Goal: Task Accomplishment & Management: Complete application form

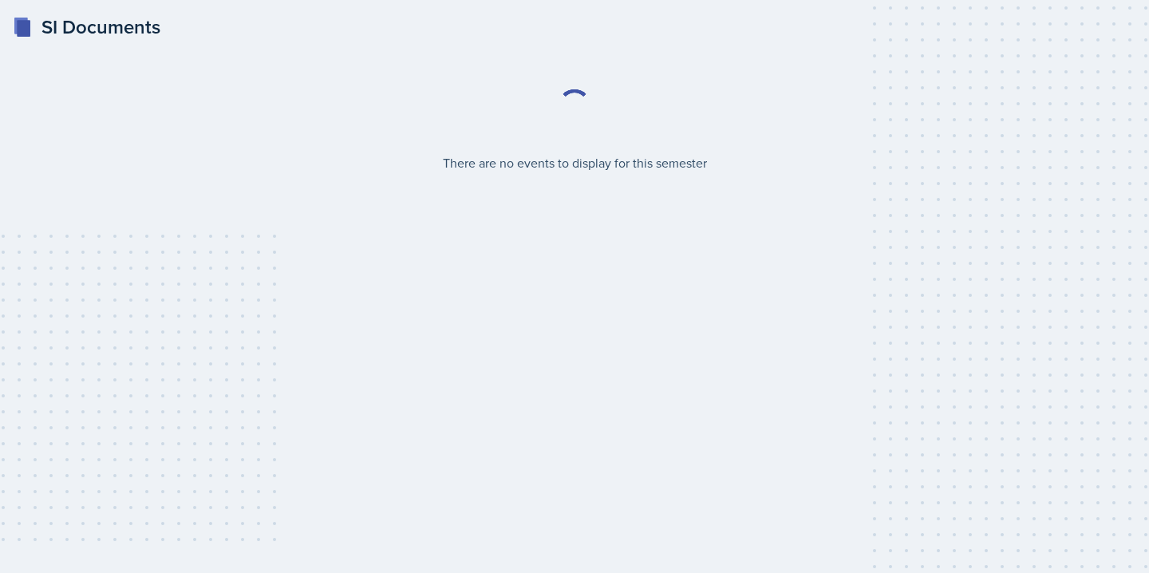
select select "2bed604d-1099-4043-b1bc-2365e8740244"
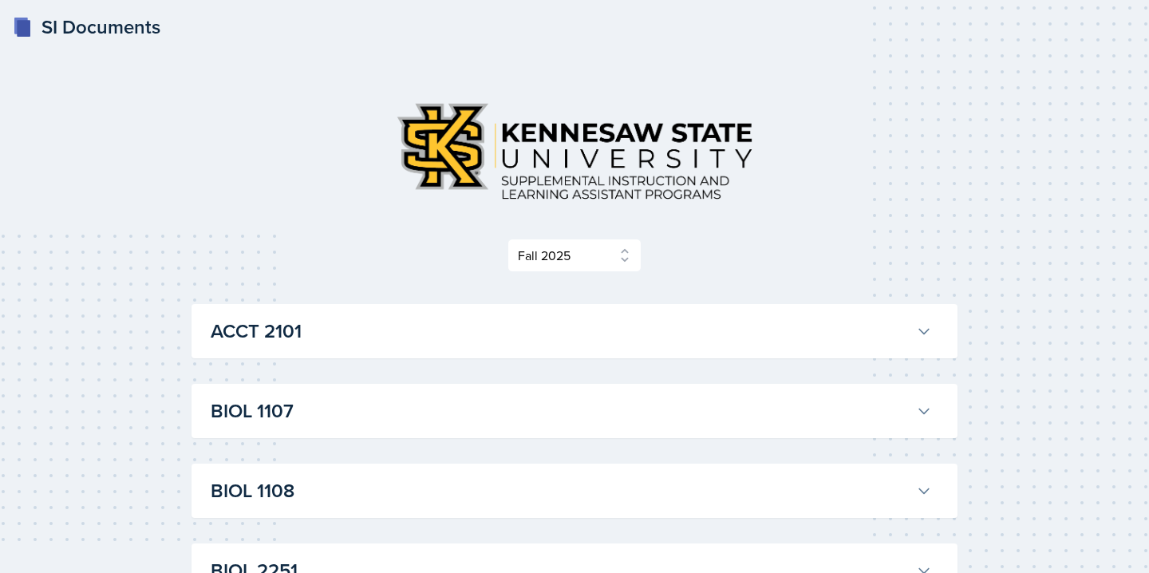
click at [579, 348] on button "ACCT 2101" at bounding box center [571, 331] width 728 height 35
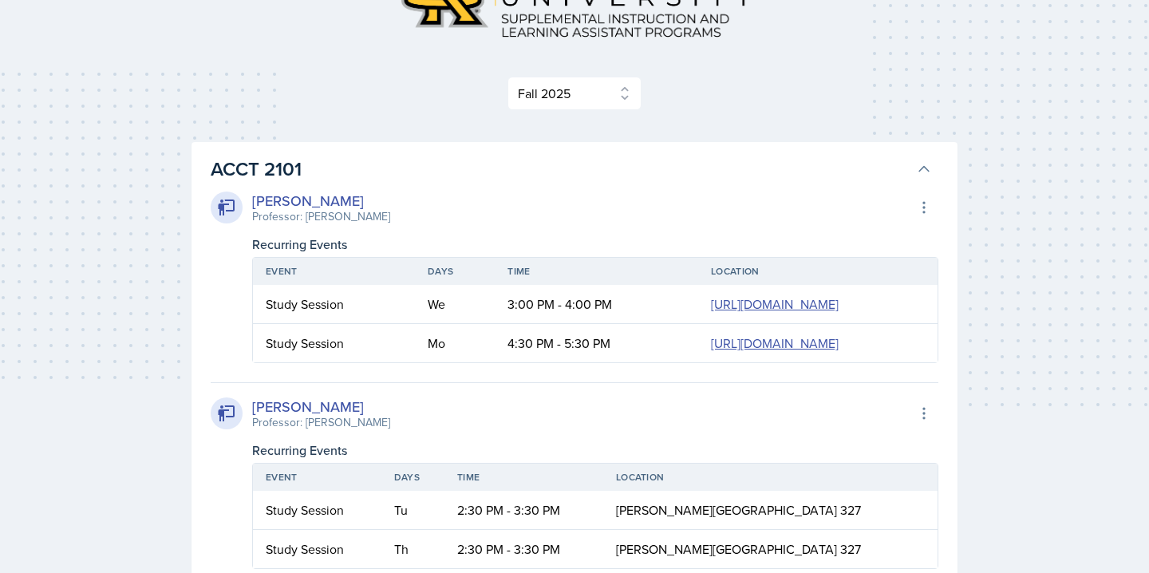
scroll to position [180, 0]
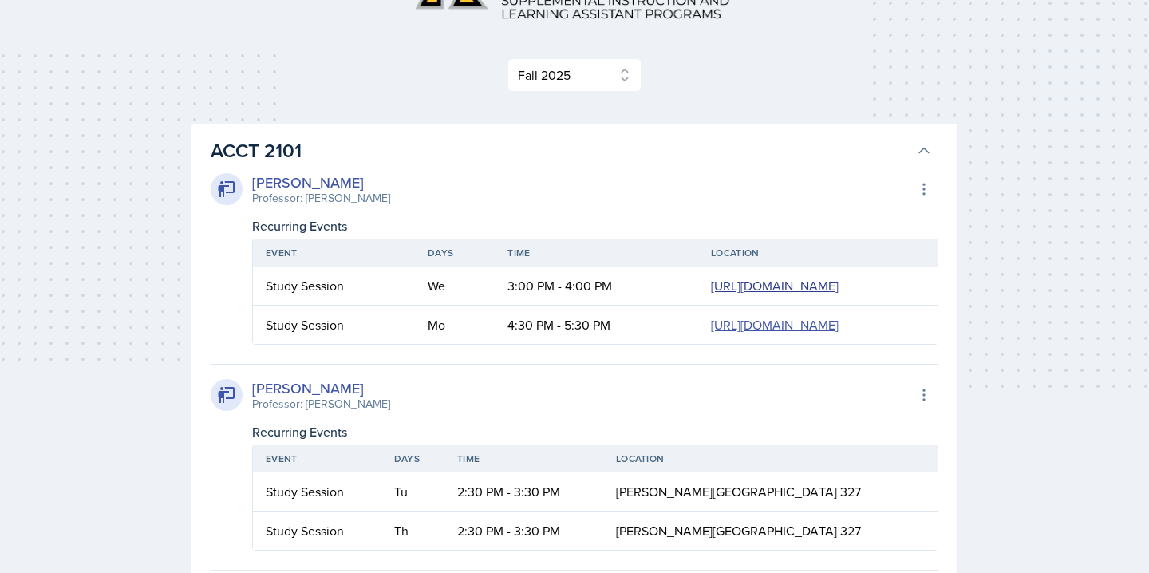
click at [711, 294] on link "https://teams.microsoft.com/l/meetup-join/19%3ameeting_YzlkMDJjYzctYWM1Zi00NjE4…" at bounding box center [775, 286] width 128 height 18
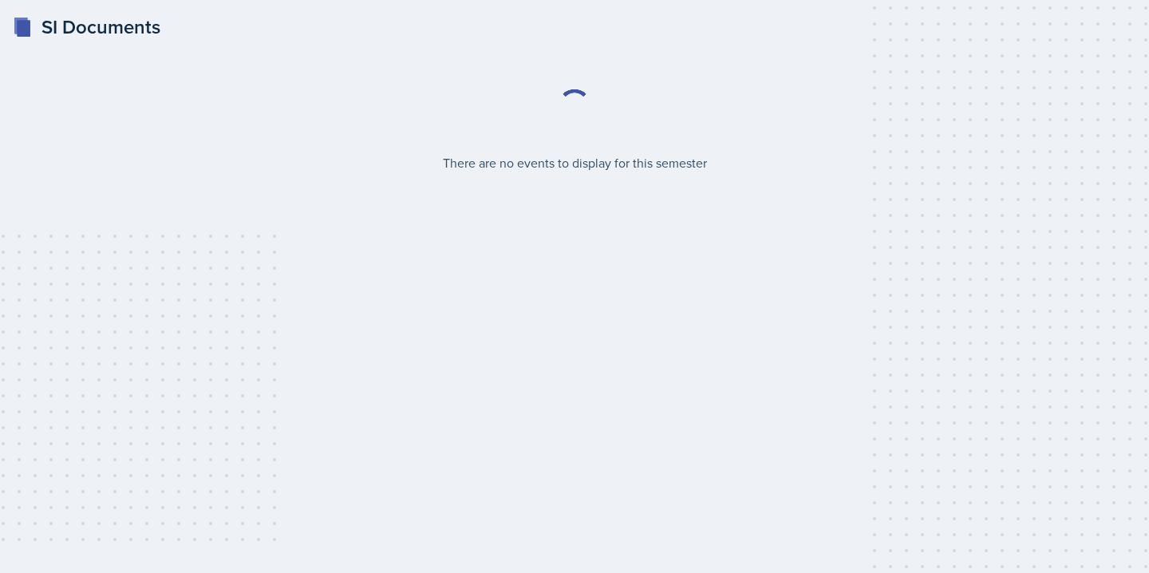
select select "2bed604d-1099-4043-b1bc-2365e8740244"
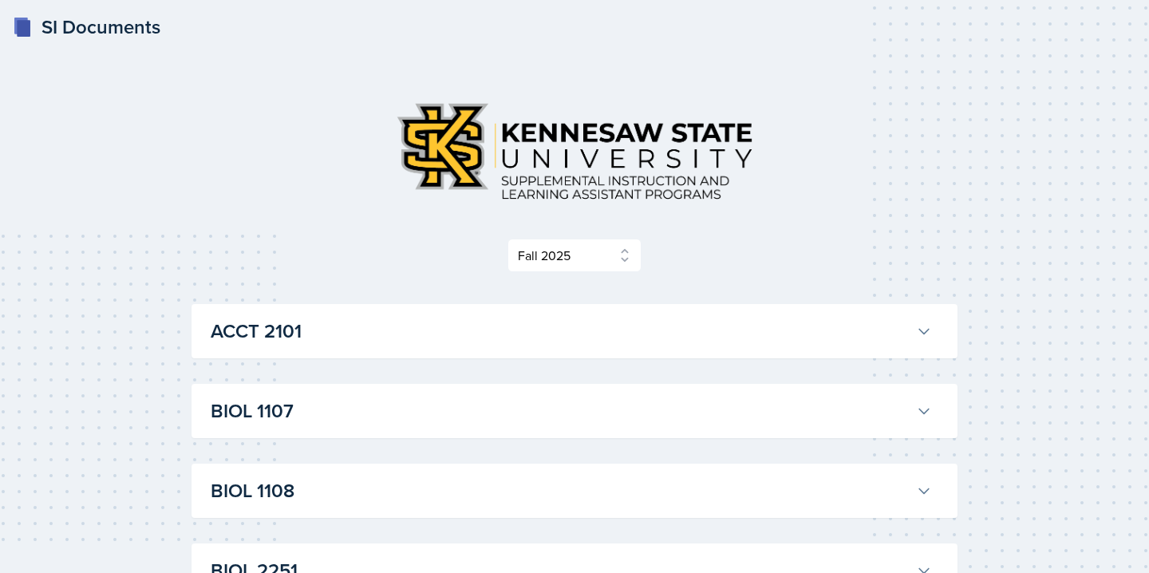
click at [238, 327] on h3 "ACCT 2101" at bounding box center [560, 331] width 699 height 29
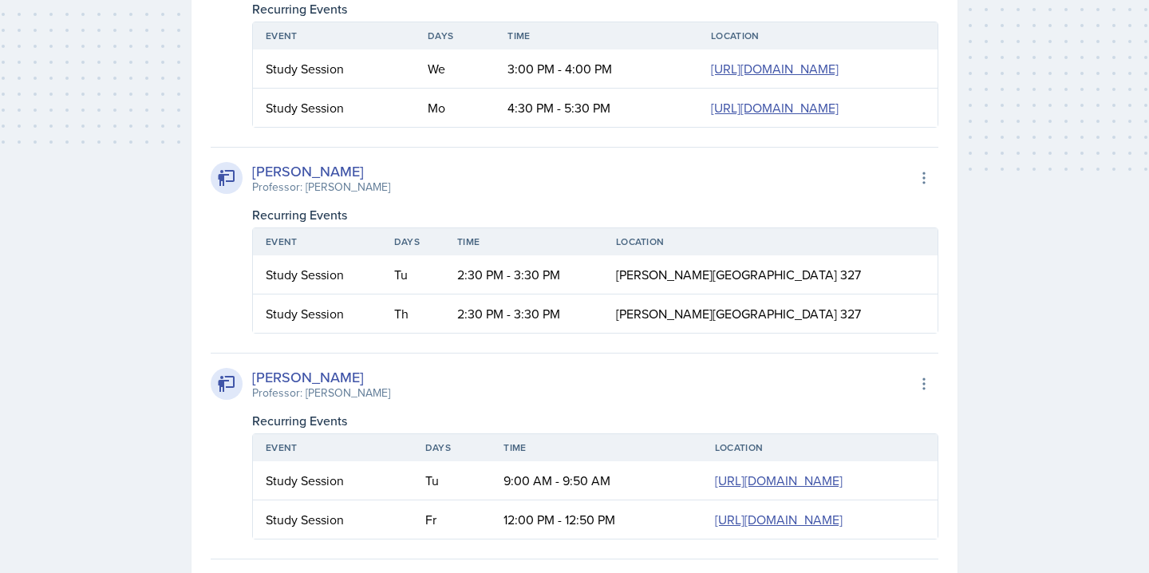
scroll to position [326, 0]
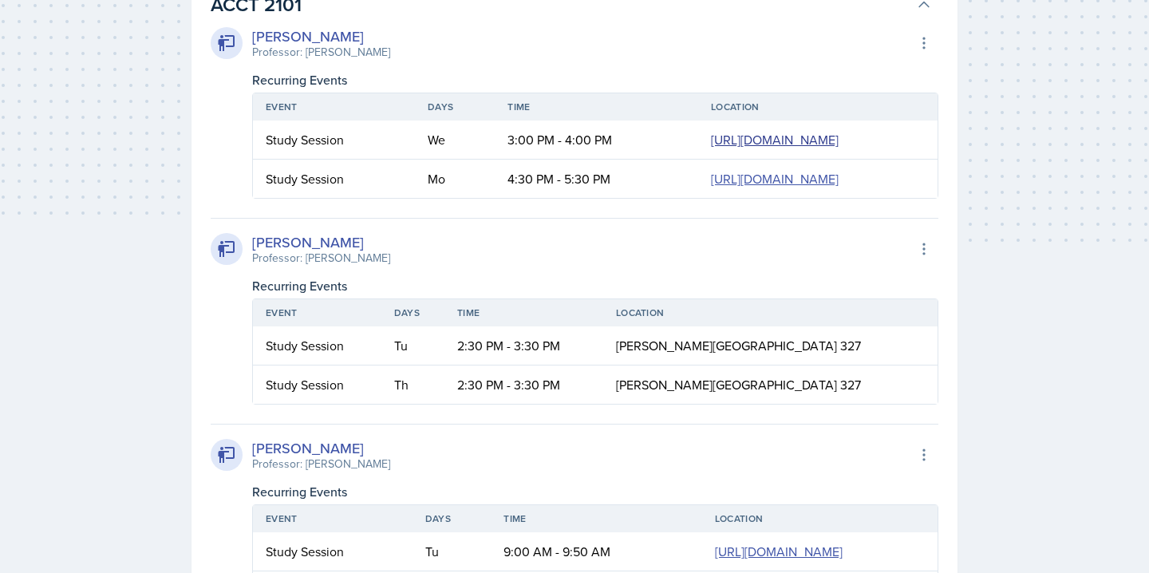
click at [711, 148] on link "https://teams.microsoft.com/l/meetup-join/19%3ameeting_YzlkMDJjYzctYWM1Zi00NjE4…" at bounding box center [775, 140] width 128 height 18
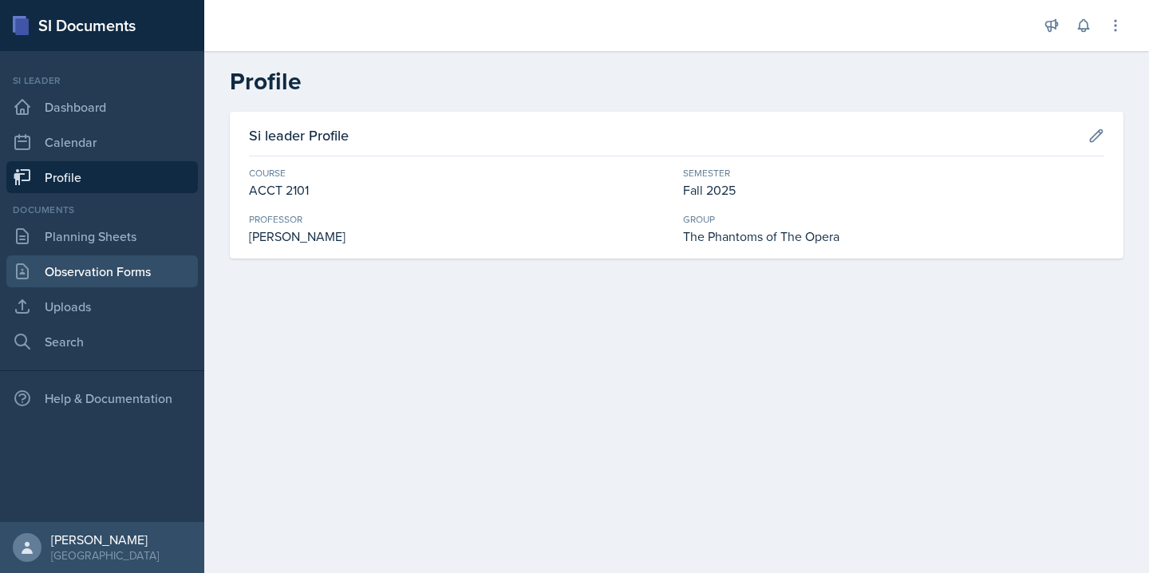
click at [102, 285] on link "Observation Forms" at bounding box center [101, 271] width 191 height 32
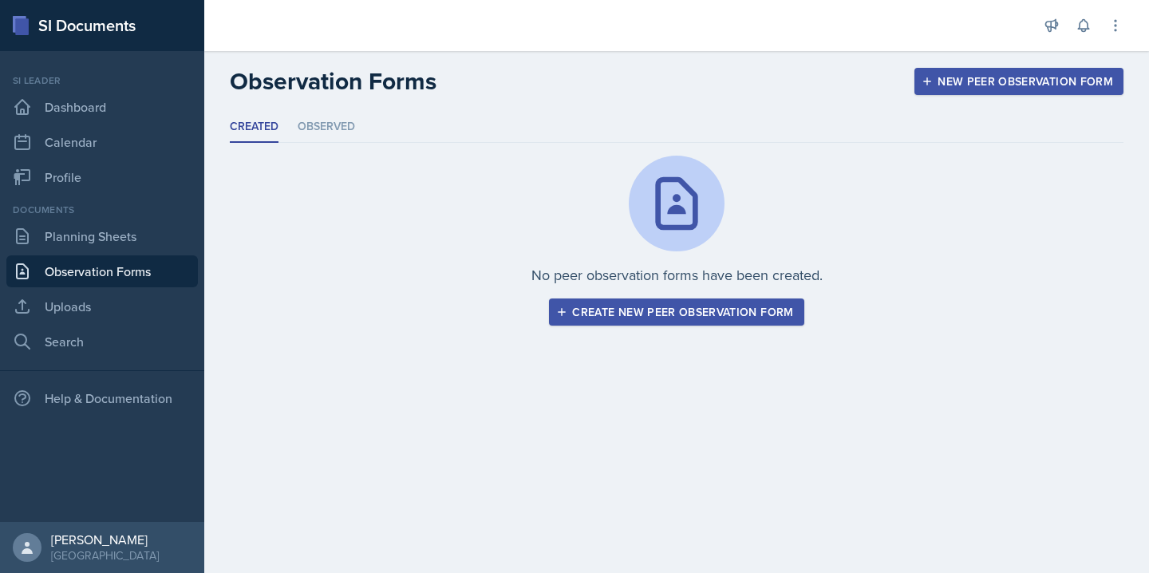
click at [619, 310] on div "Create new peer observation form" at bounding box center [676, 312] width 234 height 13
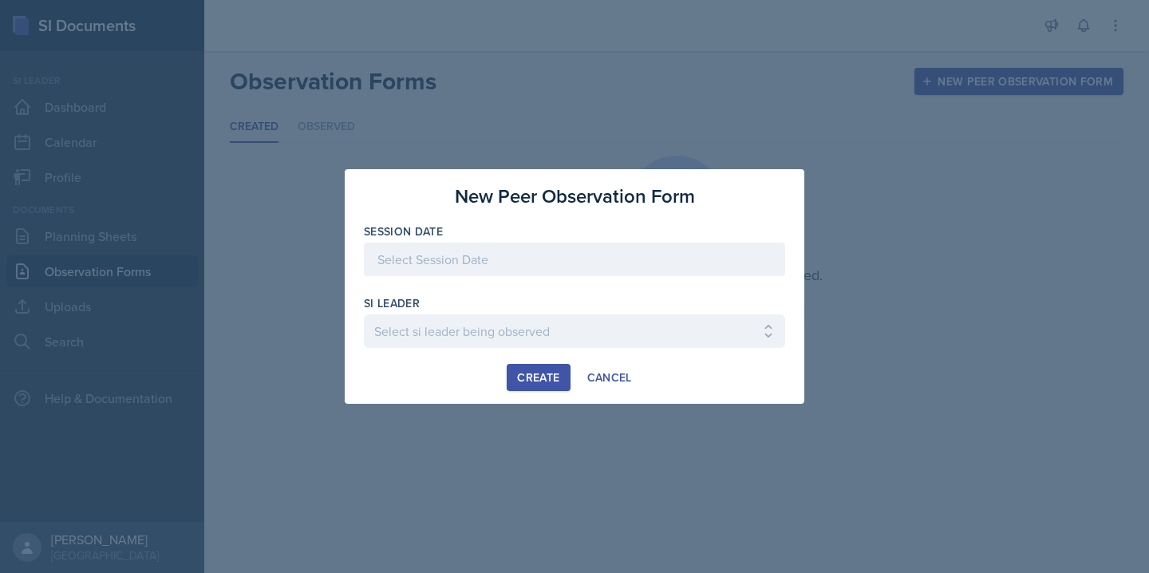
click at [557, 261] on div at bounding box center [574, 260] width 421 height 34
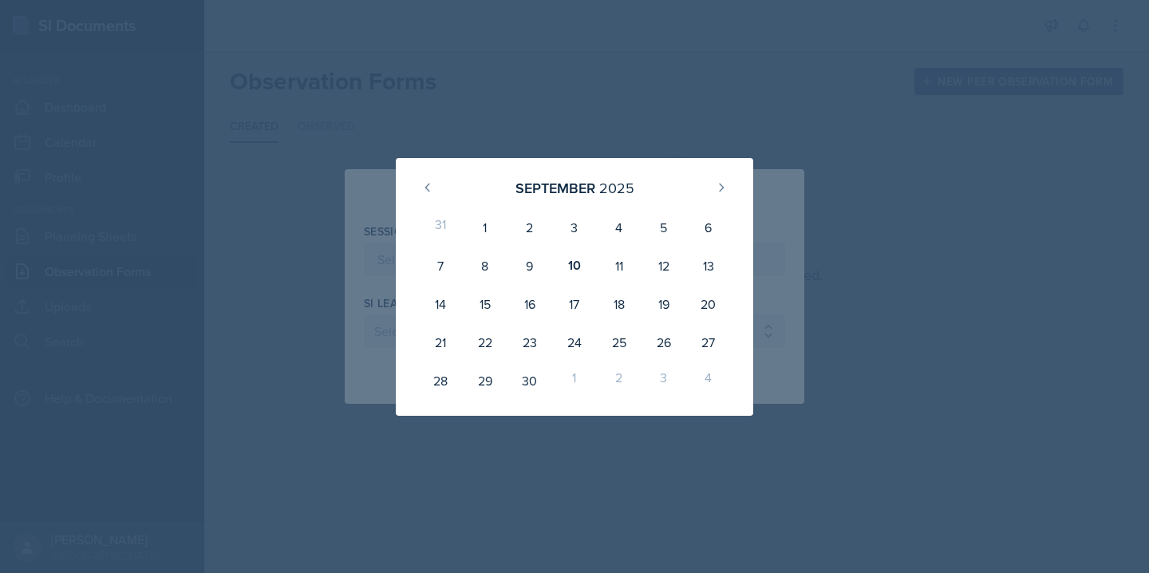
click at [671, 114] on div at bounding box center [574, 286] width 1149 height 573
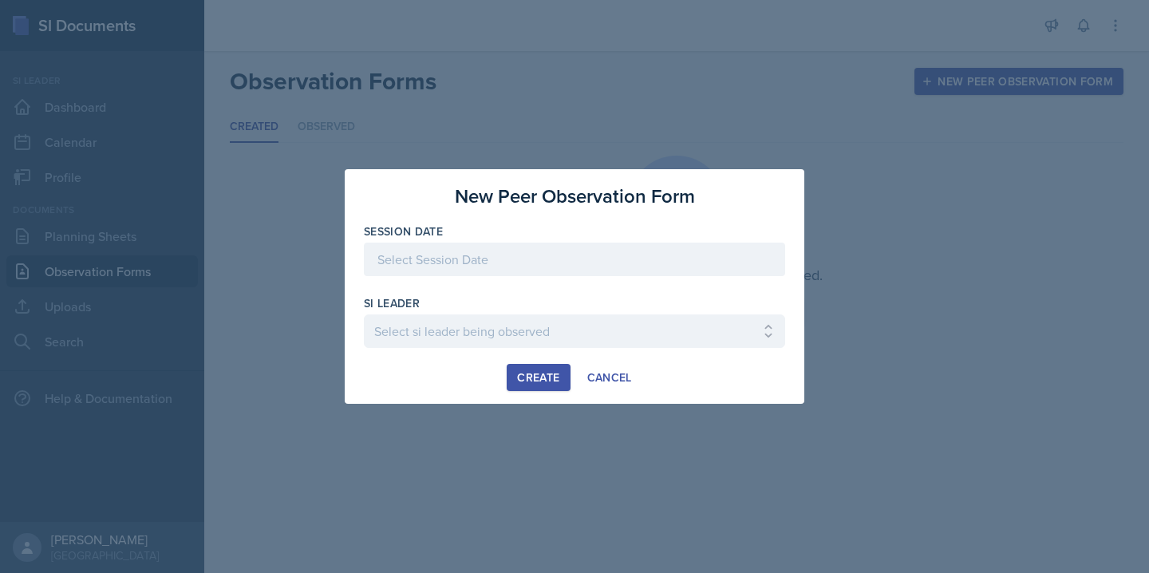
click at [533, 267] on div at bounding box center [574, 260] width 421 height 34
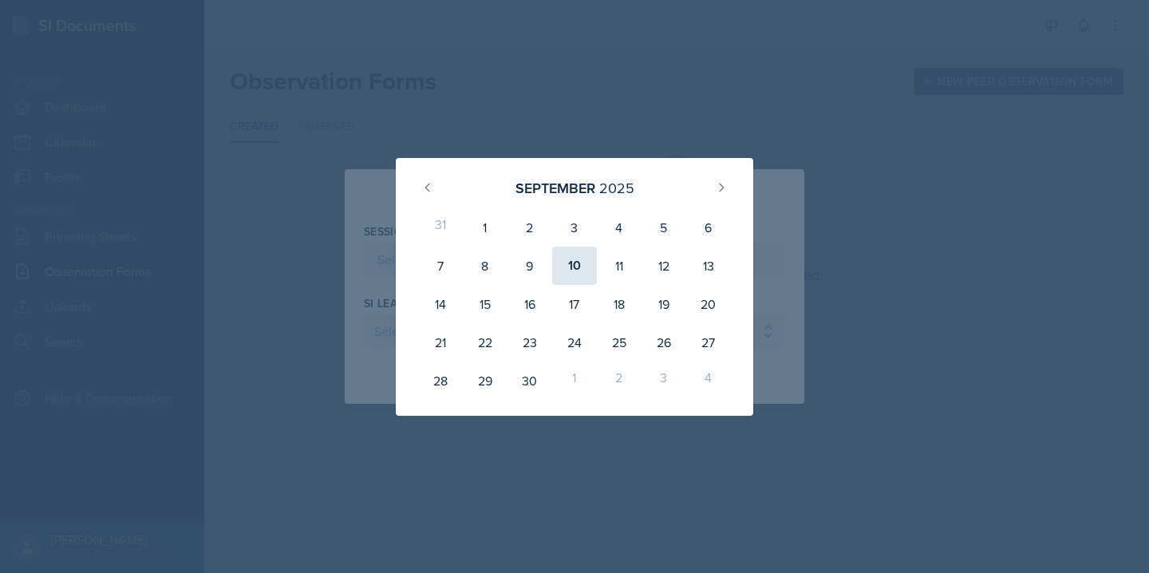
click at [571, 269] on div "10" at bounding box center [574, 266] width 45 height 38
type input "[DATE]"
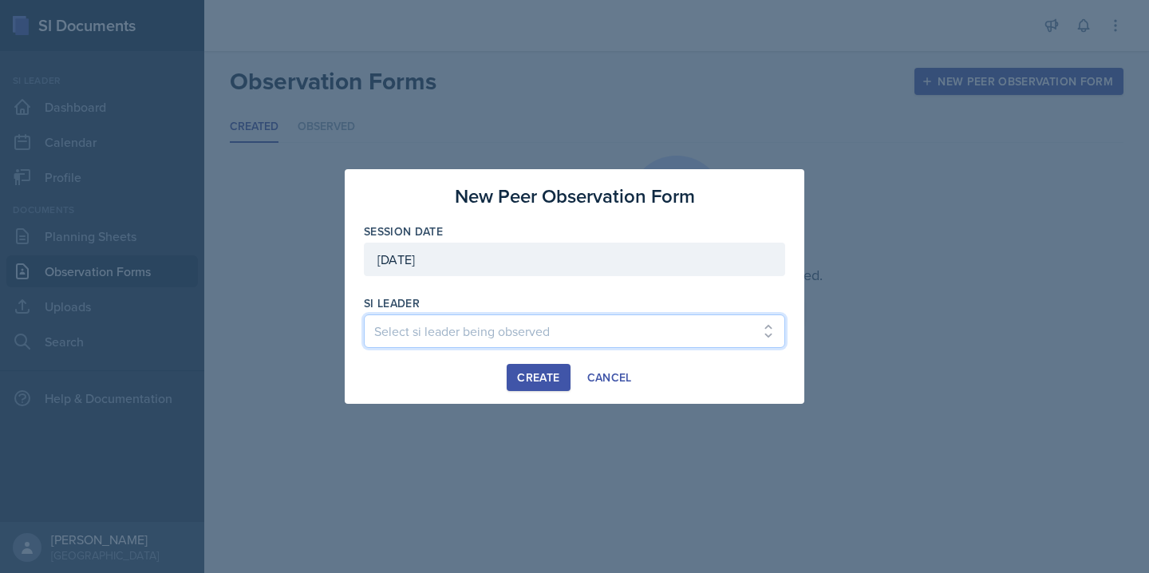
click at [519, 325] on select "Select si leader being observed [PERSON_NAME] / PSYC 2500 / The Phantoms of The…" at bounding box center [574, 331] width 421 height 34
select select "972d4686-2474-4faa-b1f0-e480a96b9165"
click at [364, 314] on select "Select si leader being observed [PERSON_NAME] / PSYC 2500 / The Phantoms of The…" at bounding box center [574, 331] width 421 height 34
click at [546, 384] on div "Create" at bounding box center [538, 377] width 42 height 13
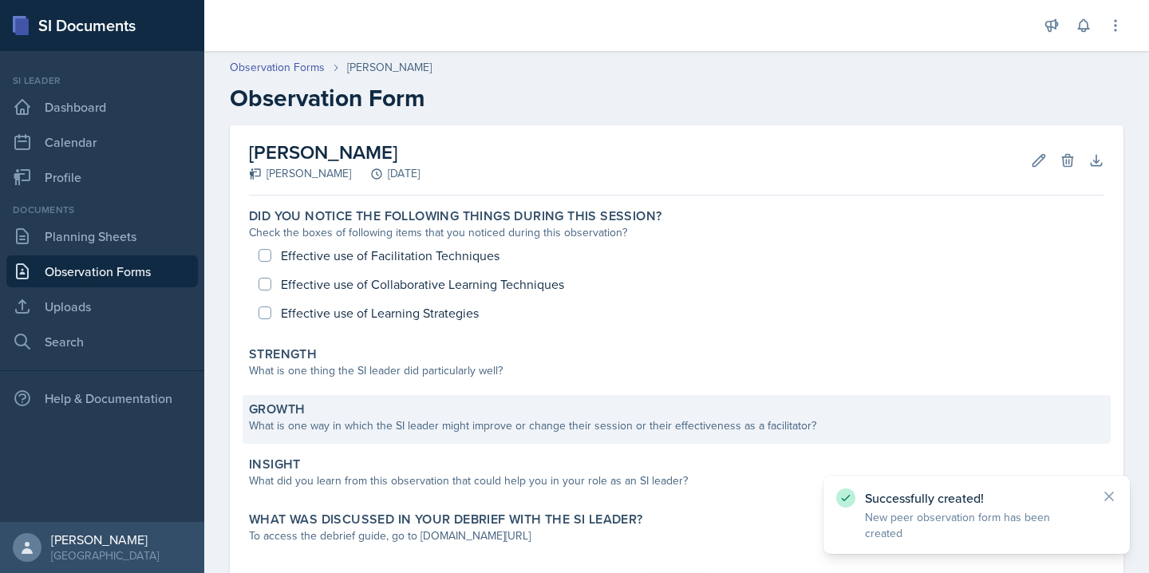
scroll to position [85, 0]
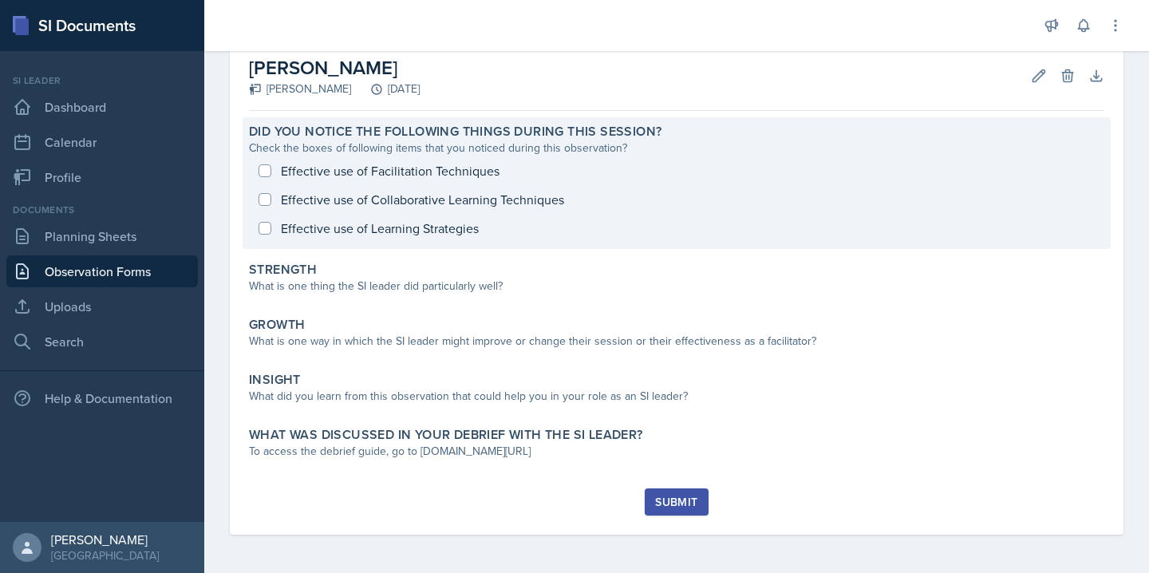
click at [266, 166] on div "Effective use of Facilitation Techniques Effective use of Collaborative Learnin…" at bounding box center [676, 199] width 855 height 86
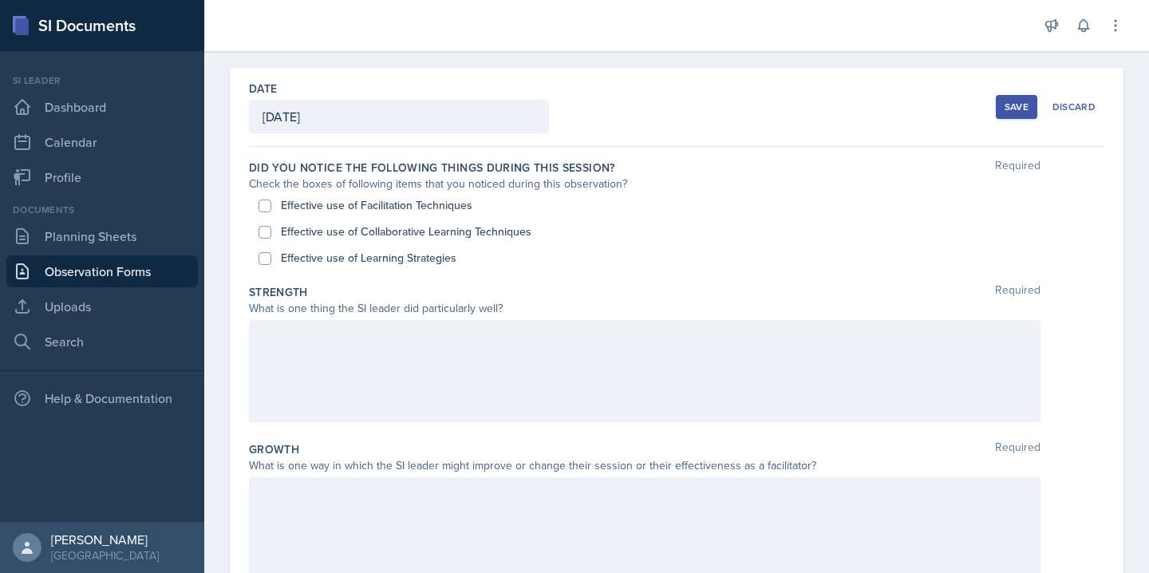
scroll to position [0, 0]
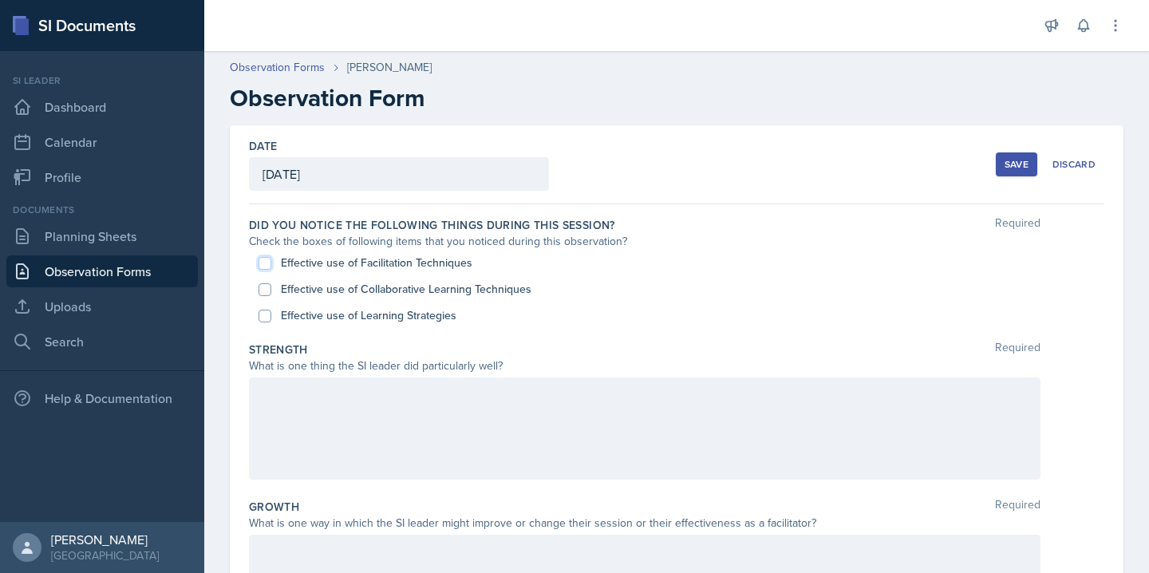
click at [265, 262] on input "Effective use of Facilitation Techniques" at bounding box center [264, 263] width 13 height 13
checkbox input "true"
click at [262, 289] on input "Effective use of Collaborative Learning Techniques" at bounding box center [264, 289] width 13 height 13
checkbox input "true"
click at [262, 310] on input "Effective use of Learning Strategies" at bounding box center [264, 316] width 13 height 13
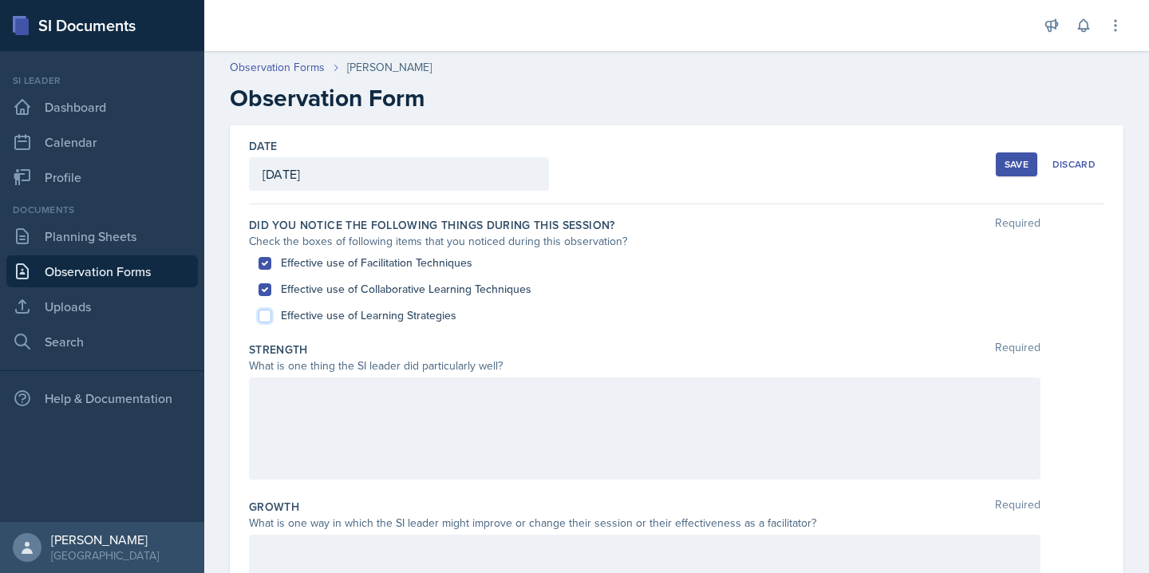
checkbox input "true"
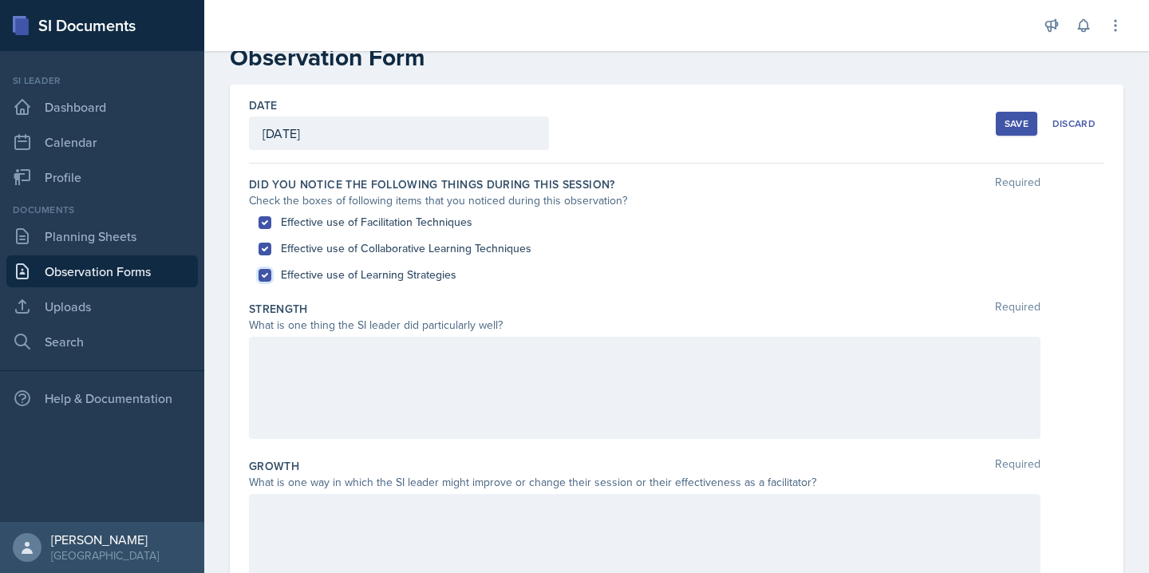
scroll to position [47, 0]
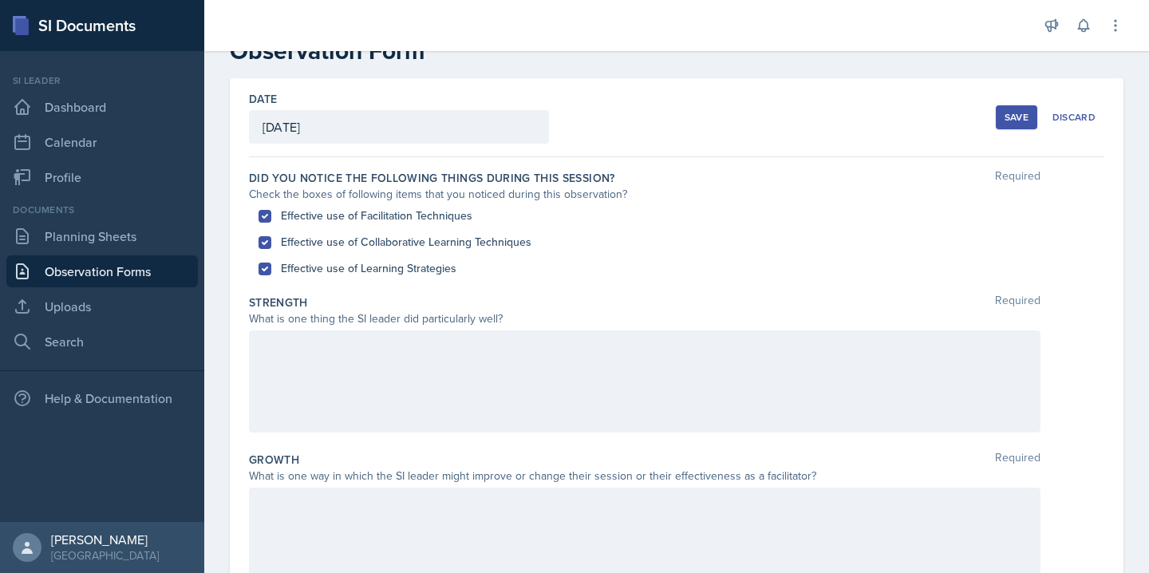
click at [325, 380] on div at bounding box center [644, 381] width 791 height 102
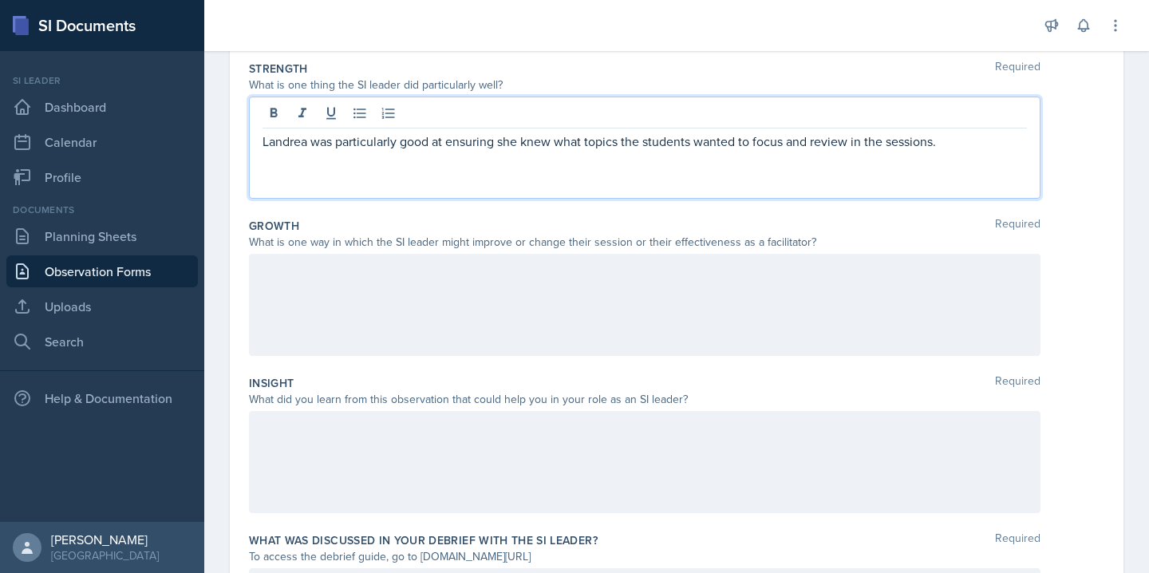
scroll to position [442, 0]
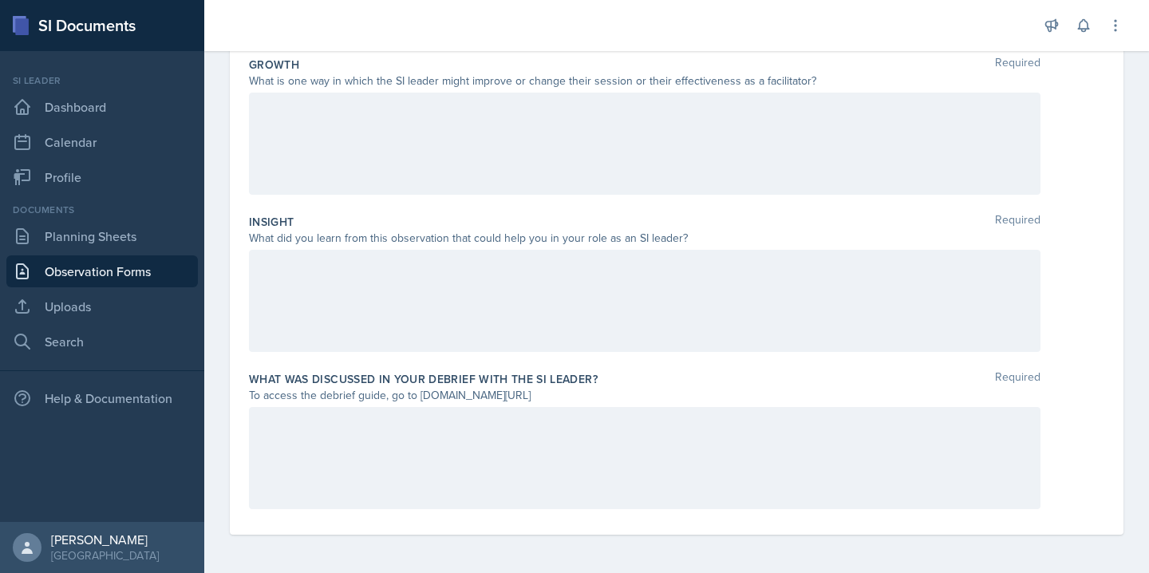
click at [329, 290] on div at bounding box center [644, 301] width 791 height 102
drag, startPoint x: 420, startPoint y: 393, endPoint x: 602, endPoint y: 390, distance: 181.9
click at [602, 390] on div "To access the debrief guide, go to [DOMAIN_NAME][URL]" at bounding box center [644, 395] width 791 height 17
copy div "[DOMAIN_NAME][URL]"
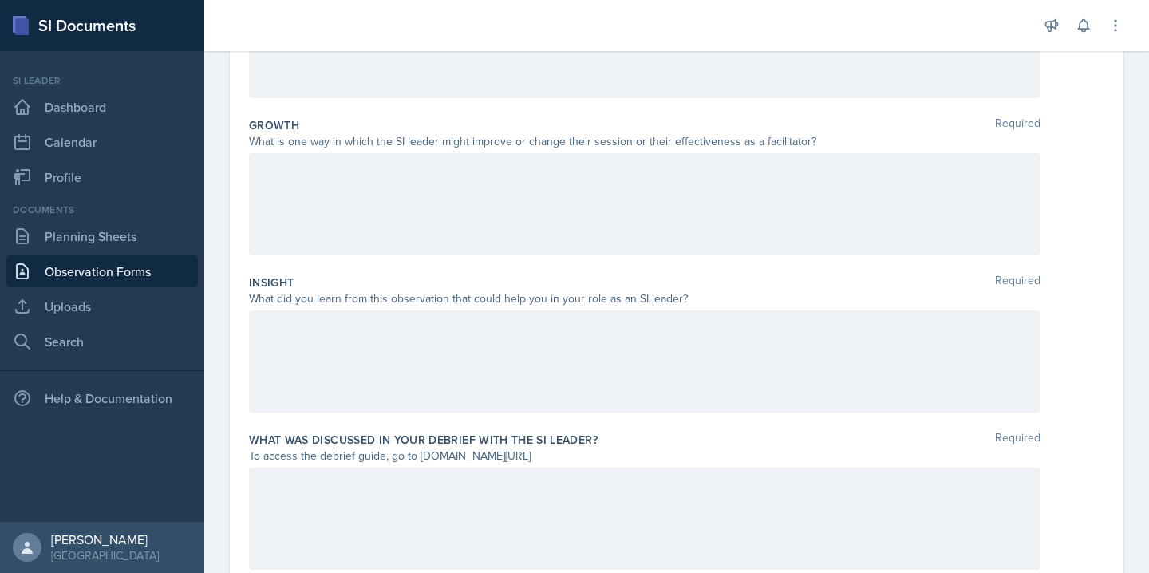
scroll to position [381, 0]
click at [335, 235] on div at bounding box center [644, 205] width 791 height 102
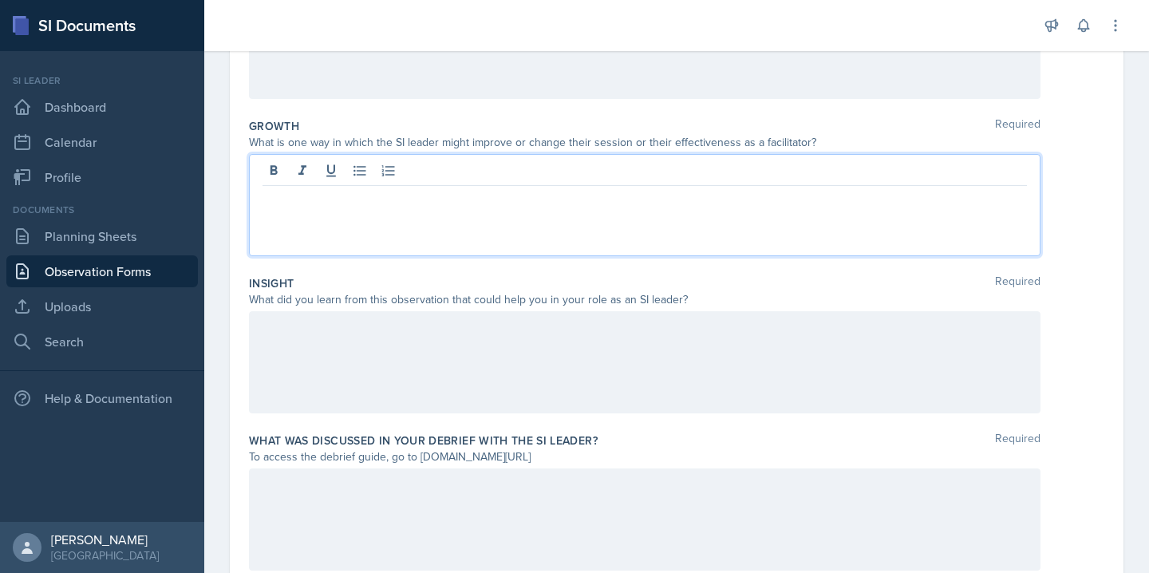
scroll to position [408, 0]
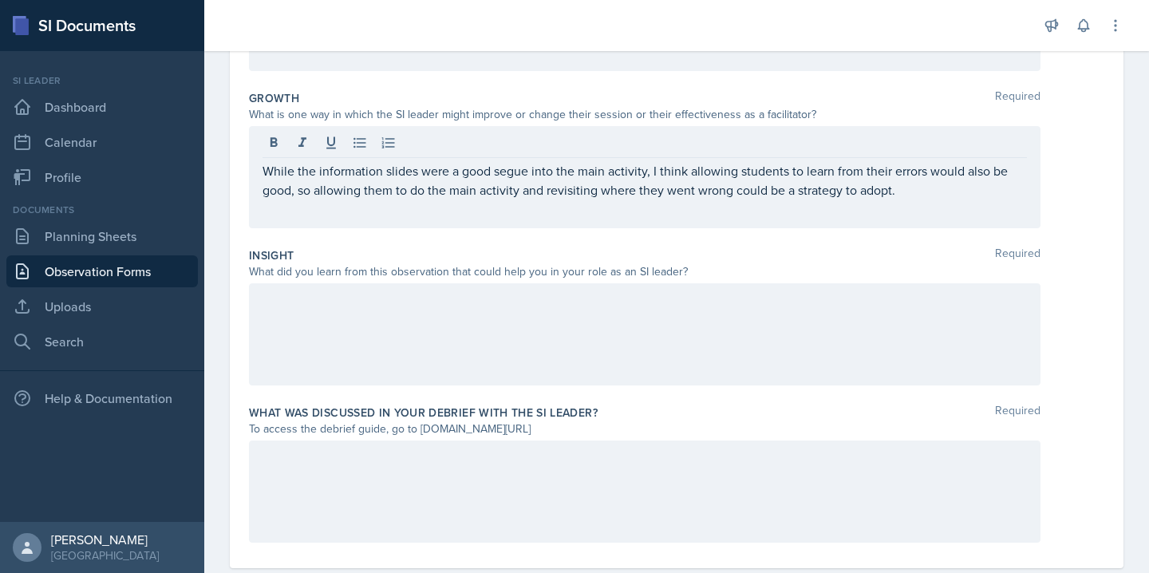
click at [326, 310] on div at bounding box center [644, 334] width 791 height 102
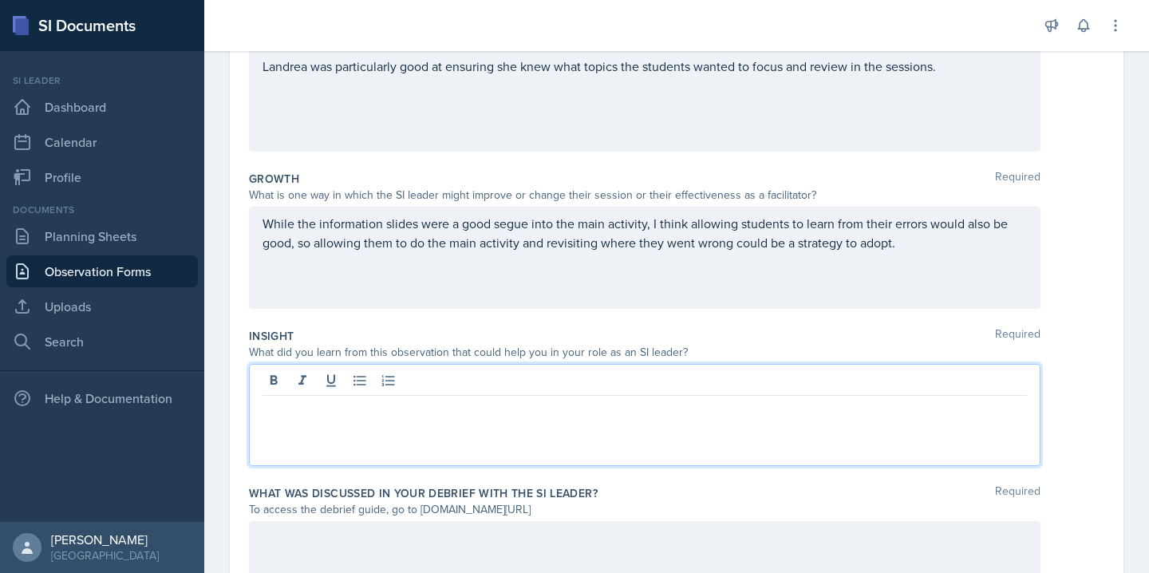
scroll to position [244, 0]
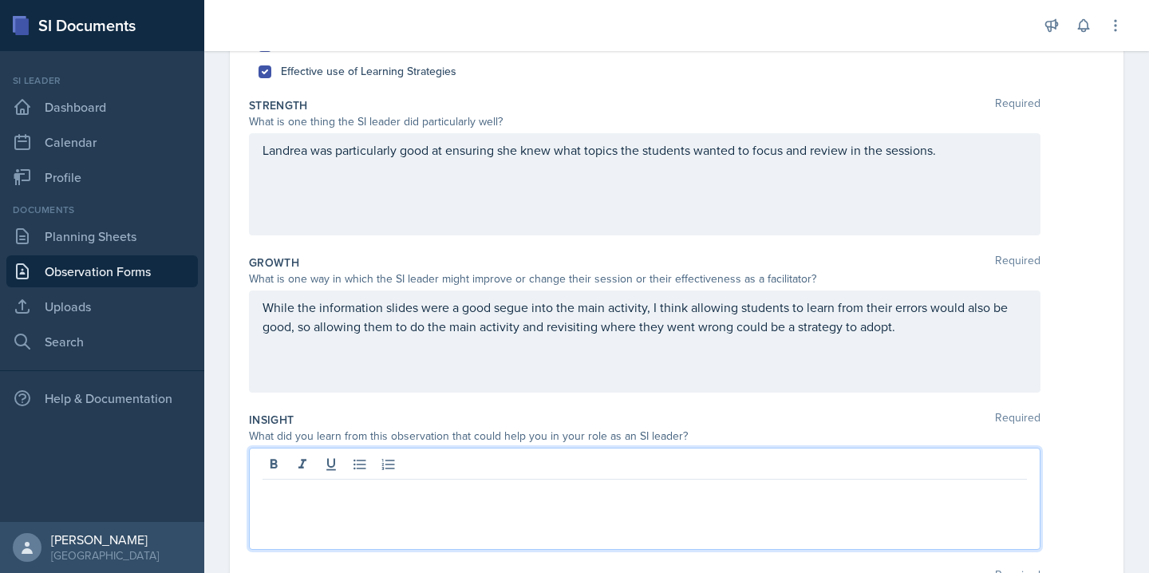
click at [659, 191] on div "Landrea was particularly good at ensuring she knew what topics the students wan…" at bounding box center [644, 184] width 791 height 102
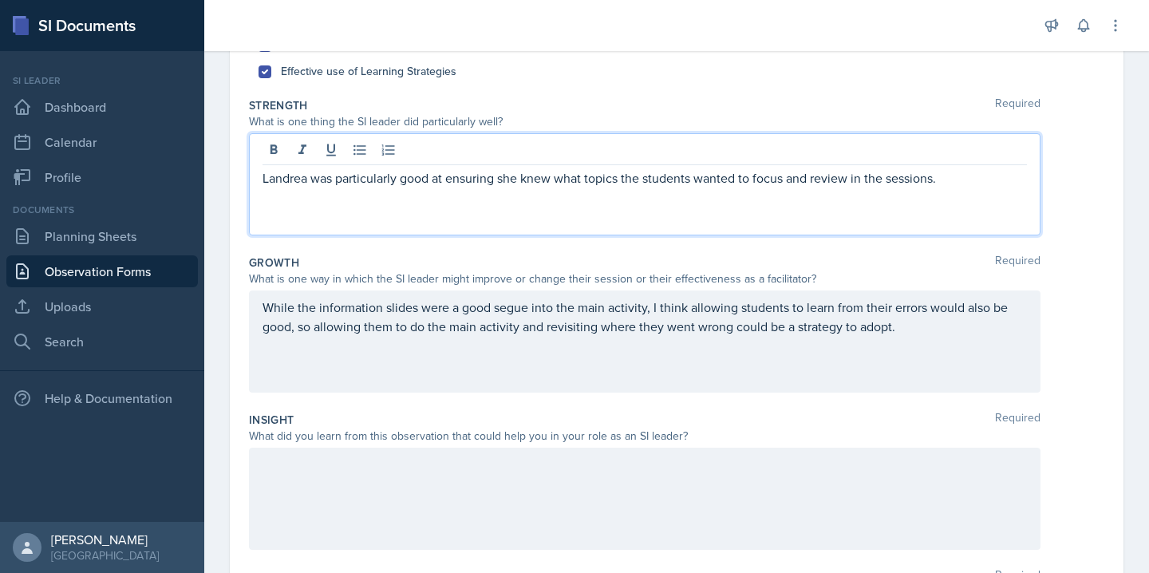
scroll to position [272, 0]
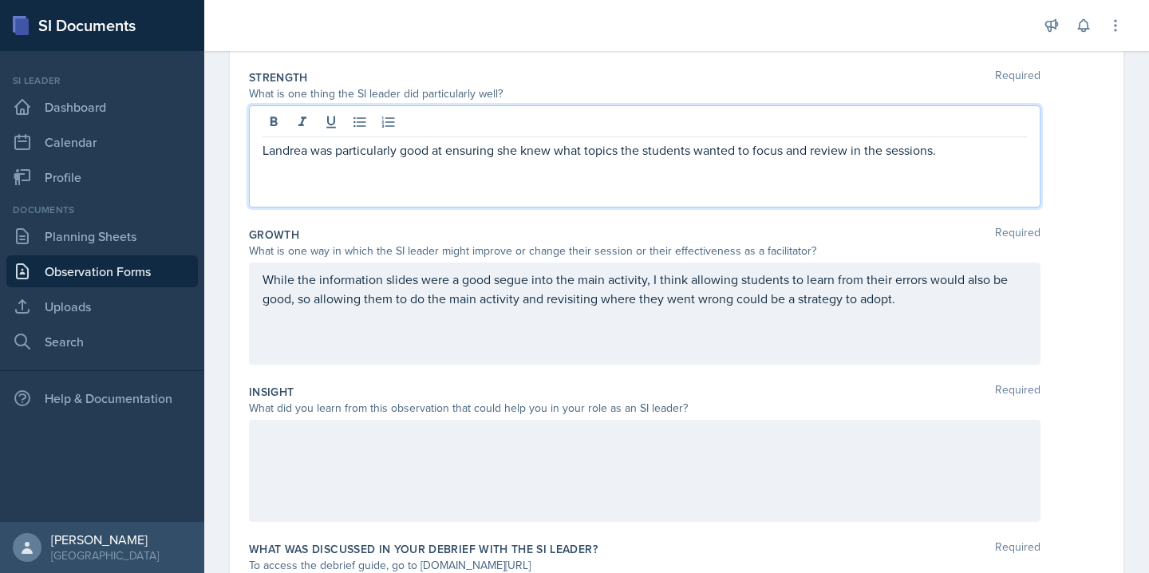
click at [943, 148] on p "Landrea was particularly good at ensuring she knew what topics the students wan…" at bounding box center [644, 149] width 764 height 19
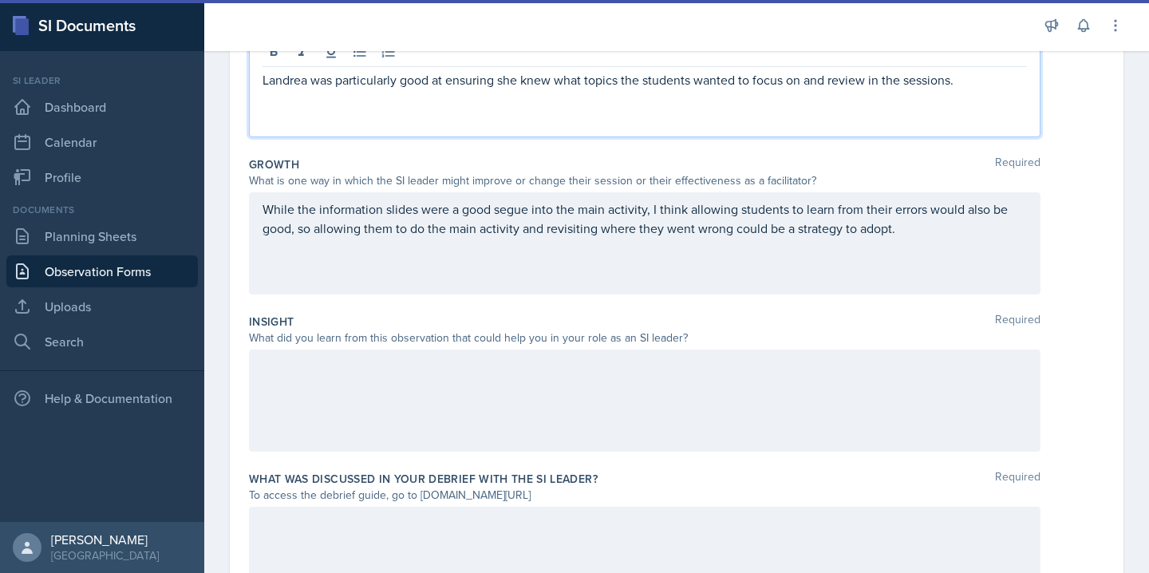
scroll to position [371, 0]
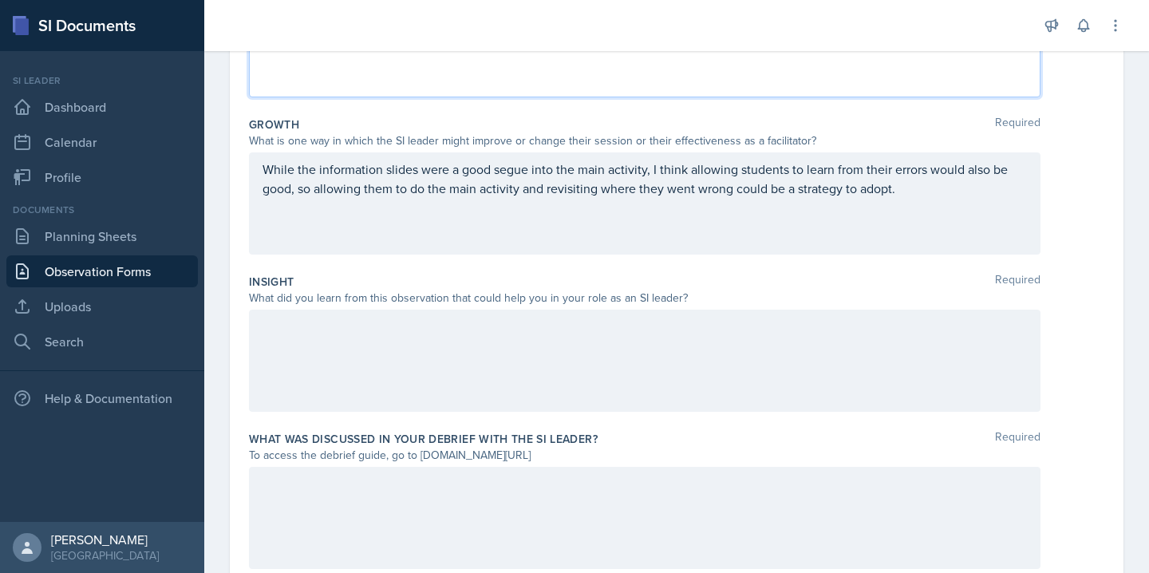
click at [445, 337] on div at bounding box center [644, 361] width 791 height 102
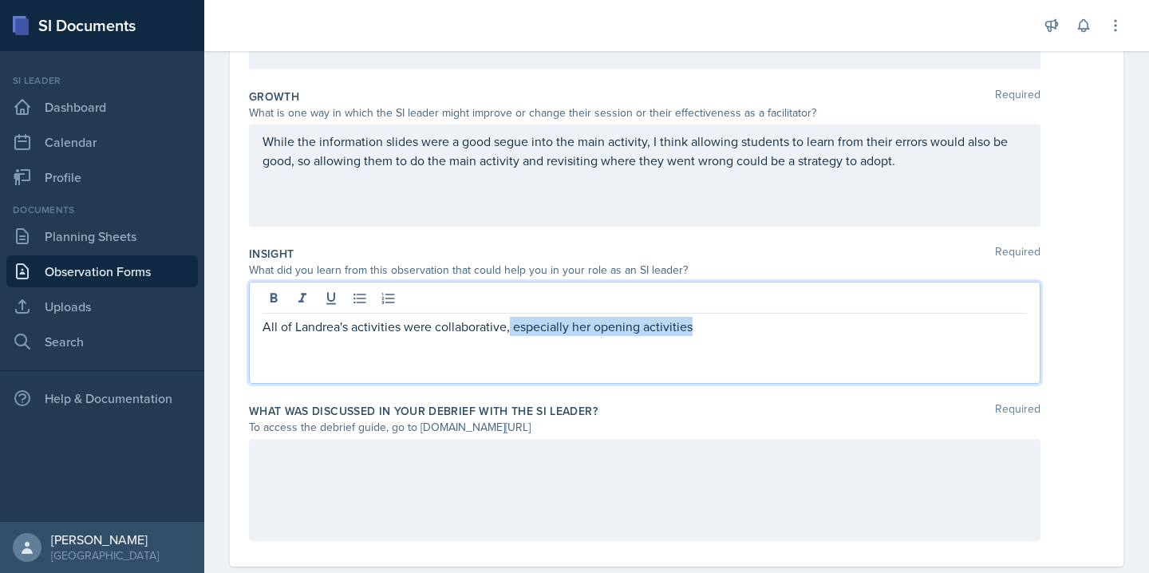
drag, startPoint x: 700, startPoint y: 330, endPoint x: 508, endPoint y: 328, distance: 191.5
click at [508, 328] on p "All of Landrea's activities were collaborative, especially her opening activiti…" at bounding box center [644, 326] width 764 height 19
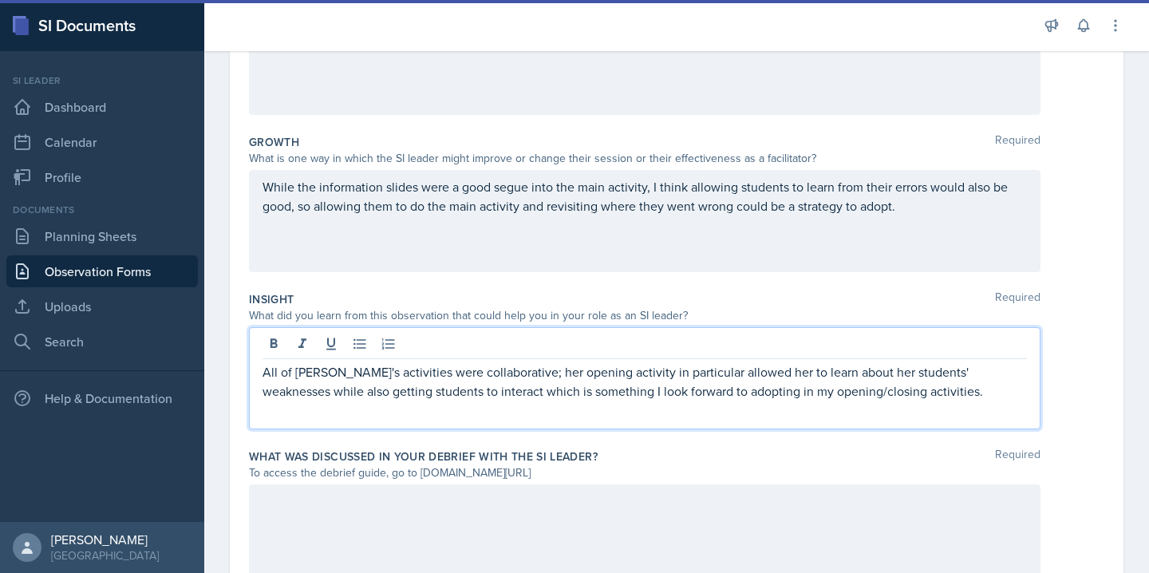
scroll to position [362, 0]
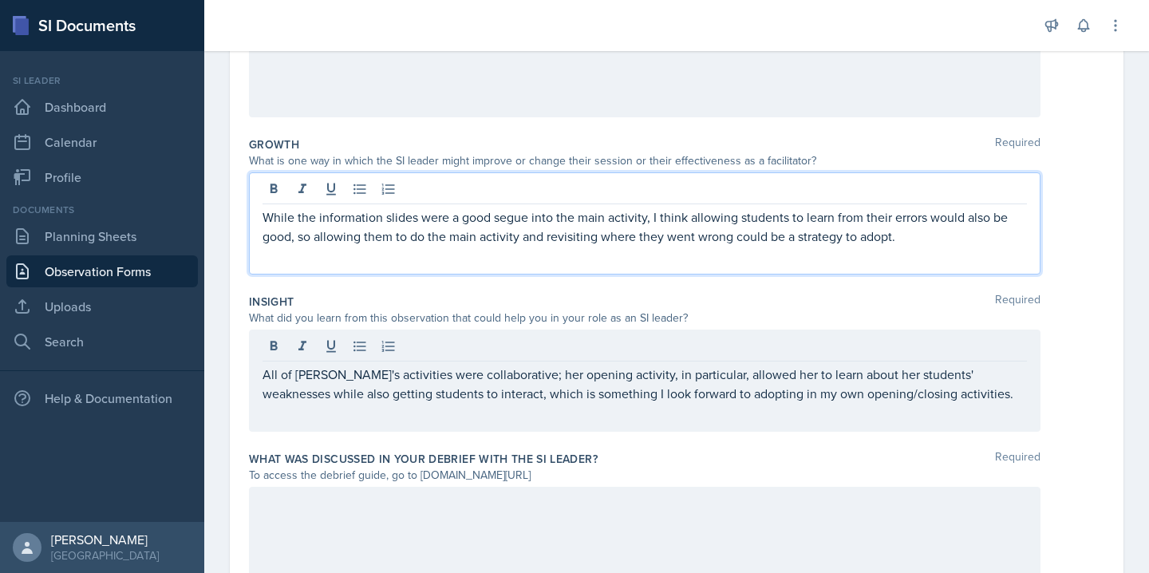
click at [539, 194] on div "While the information slides were a good segue into the main activity, I think …" at bounding box center [644, 223] width 791 height 102
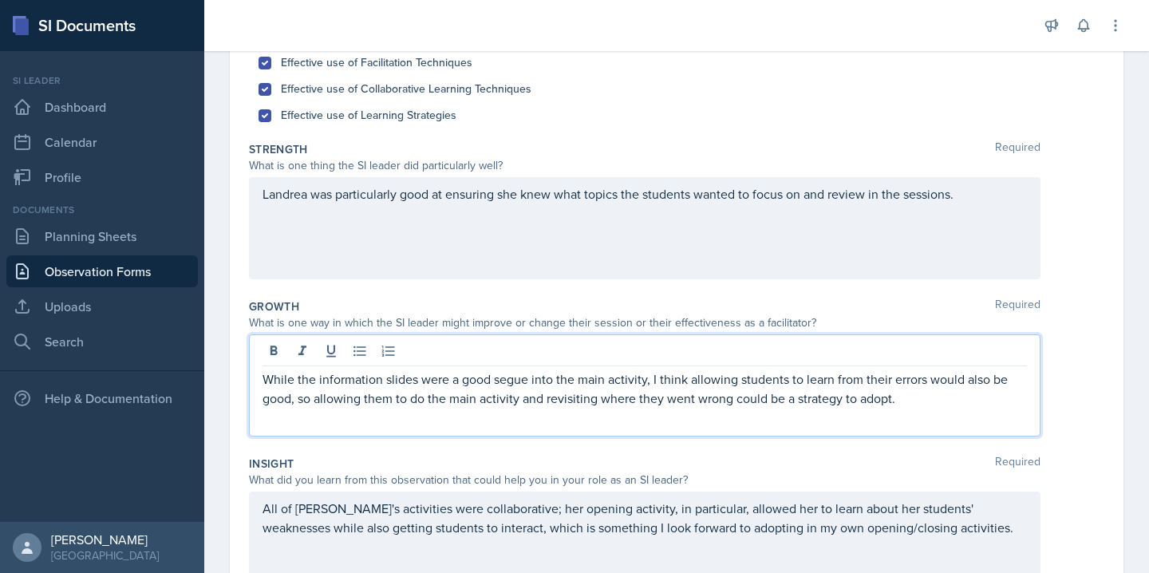
click at [539, 194] on p "Landrea was particularly good at ensuring she knew what topics the students wan…" at bounding box center [644, 193] width 764 height 19
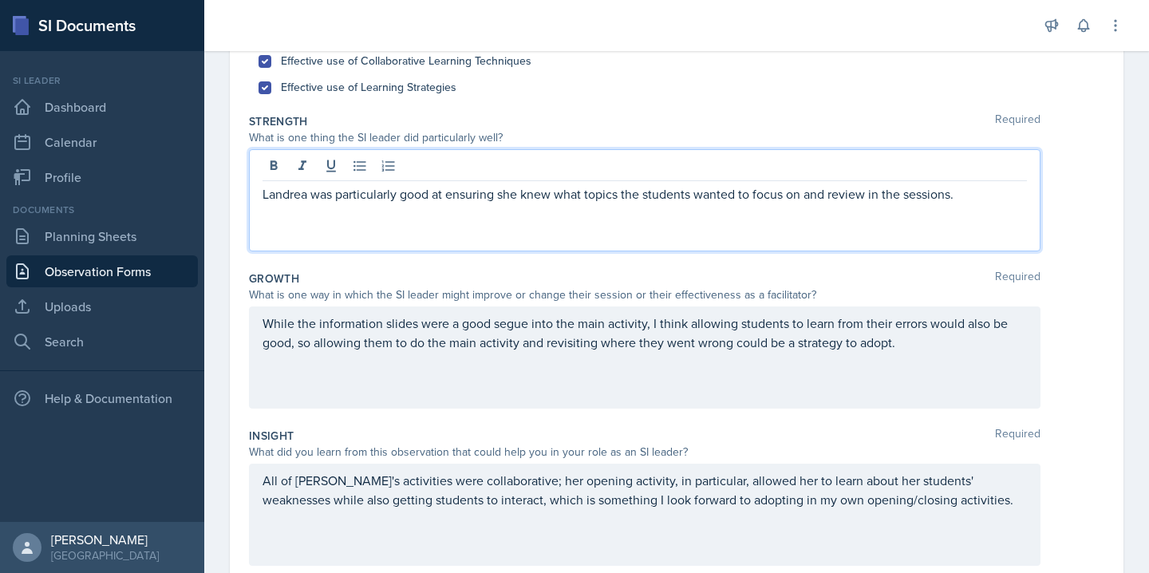
scroll to position [442, 0]
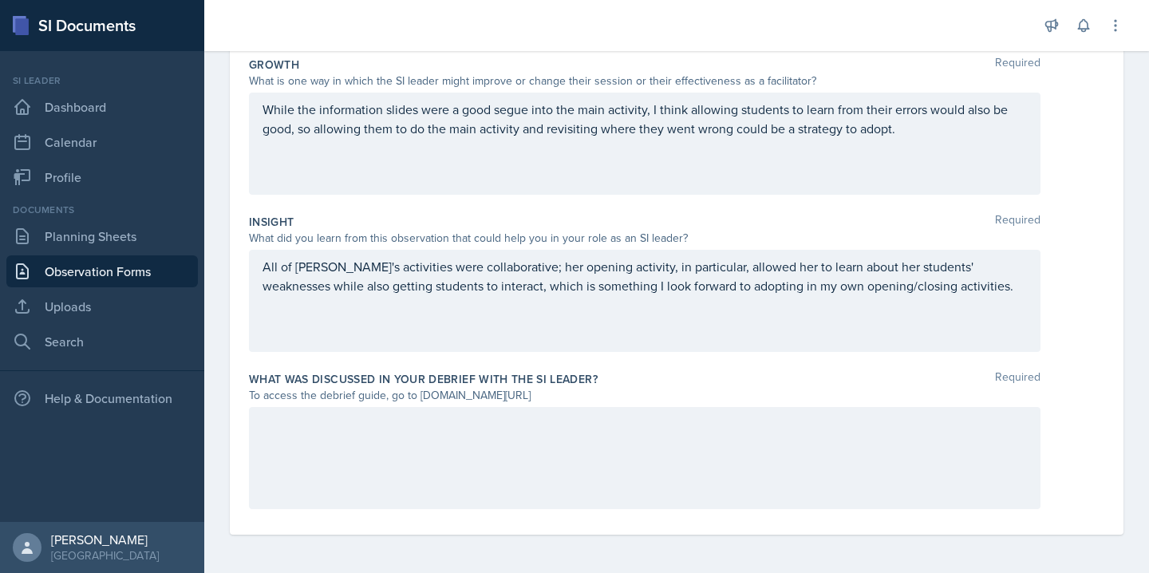
click at [499, 432] on div at bounding box center [644, 458] width 791 height 102
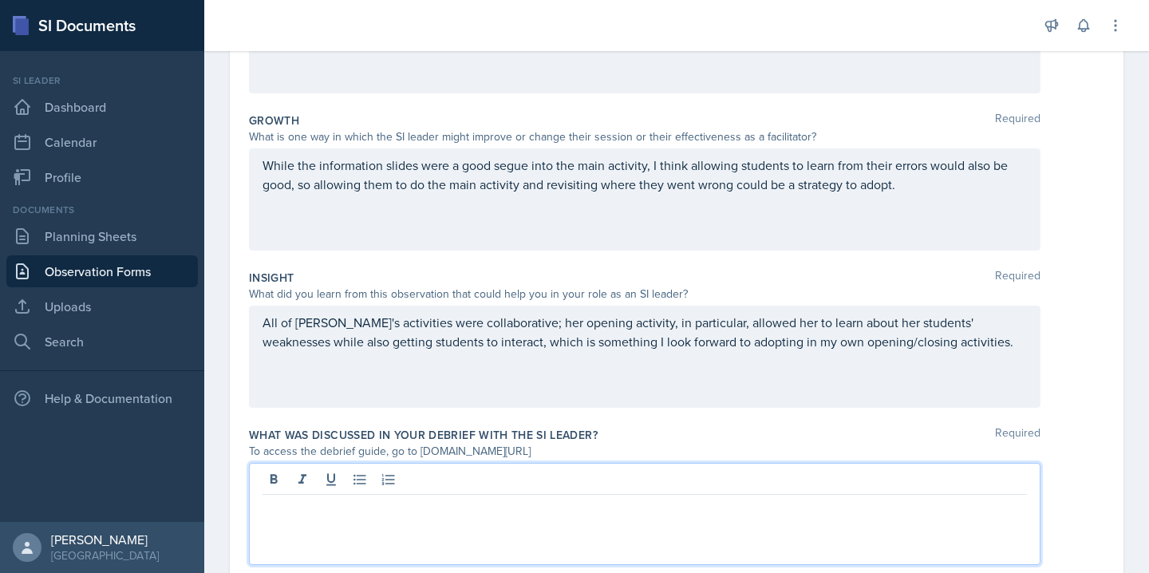
scroll to position [368, 0]
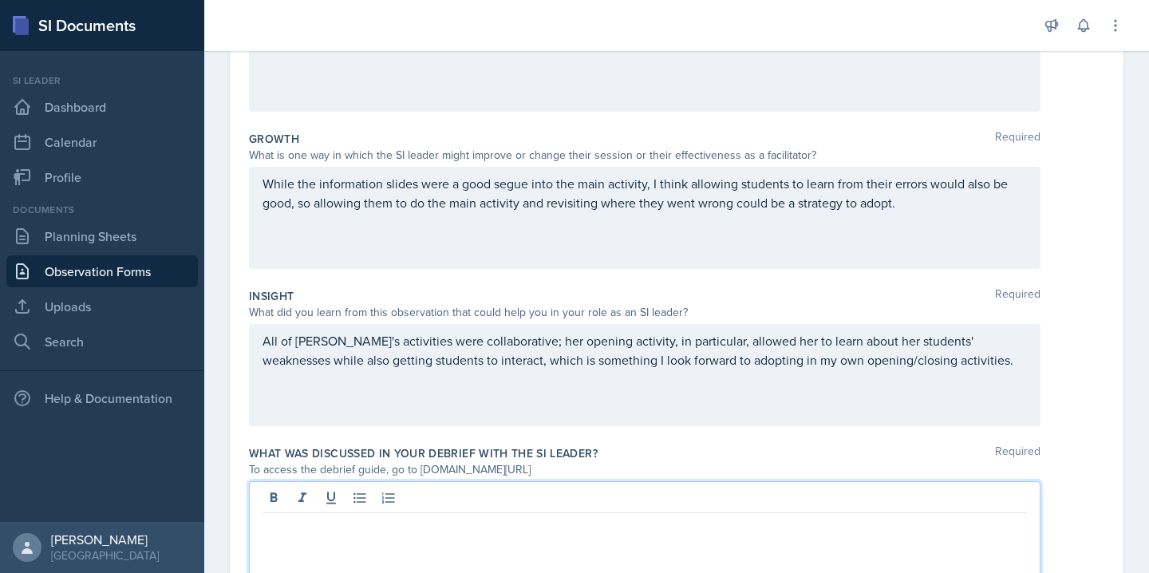
click at [440, 365] on p "All of [PERSON_NAME]'s activities were collaborative; her opening activity, in …" at bounding box center [644, 350] width 764 height 38
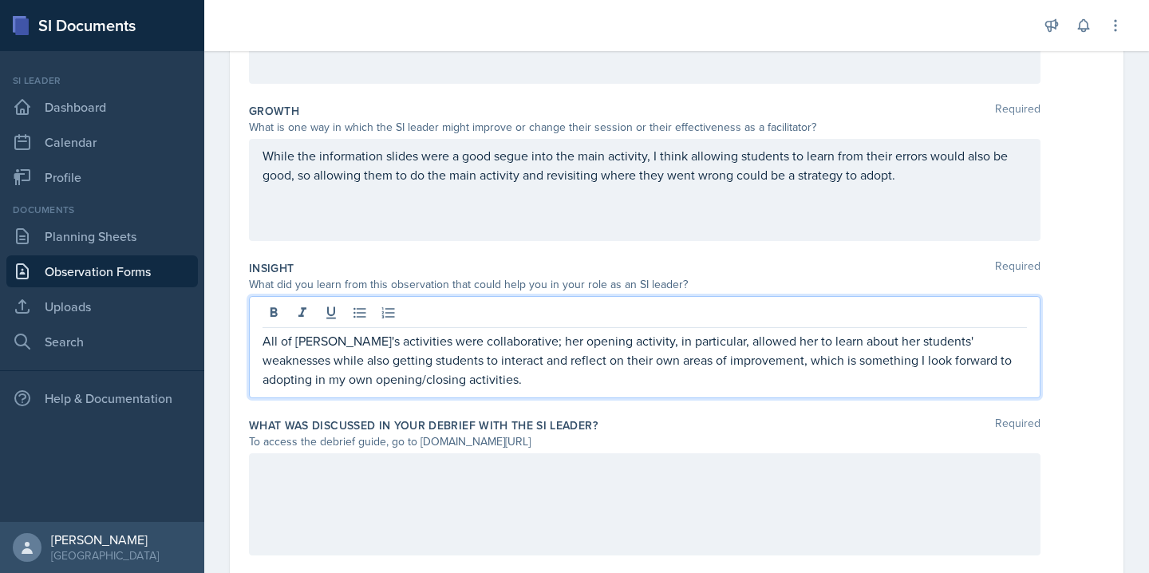
scroll to position [442, 0]
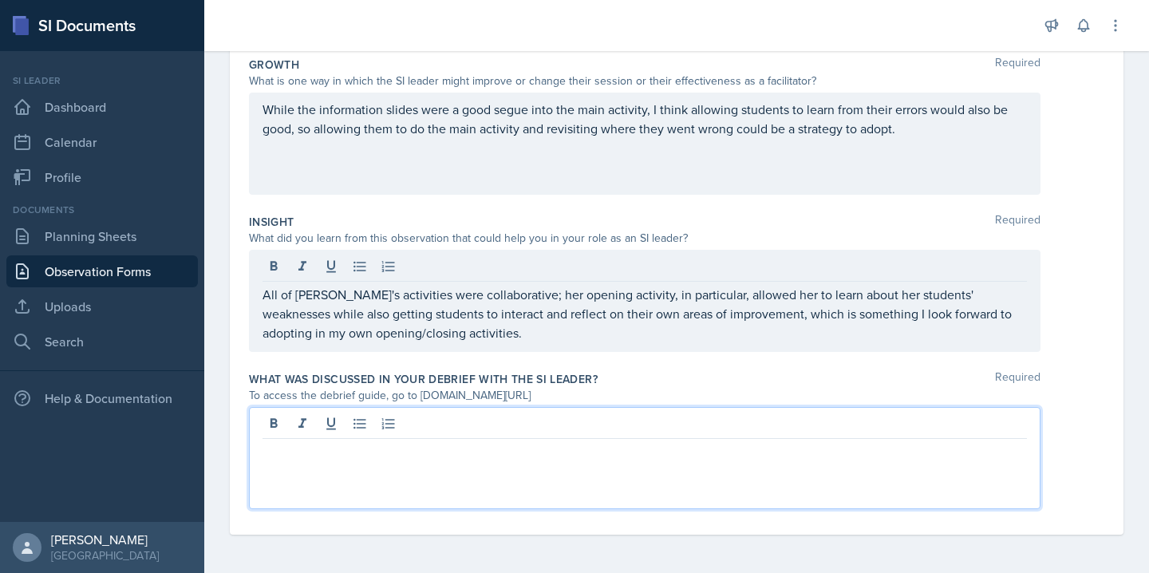
click at [416, 422] on div at bounding box center [644, 458] width 791 height 102
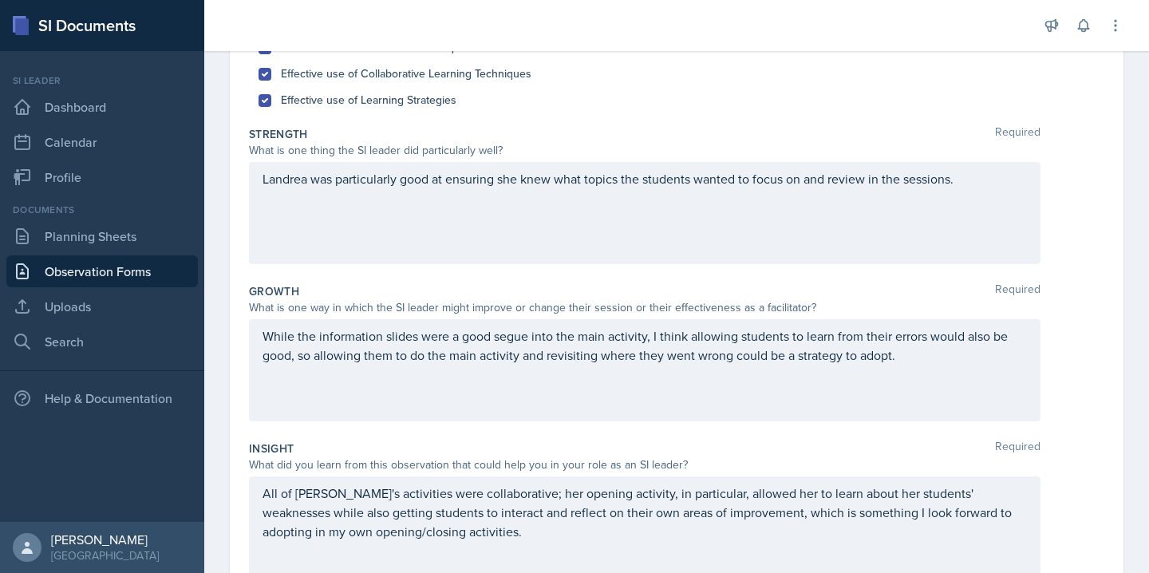
scroll to position [141, 0]
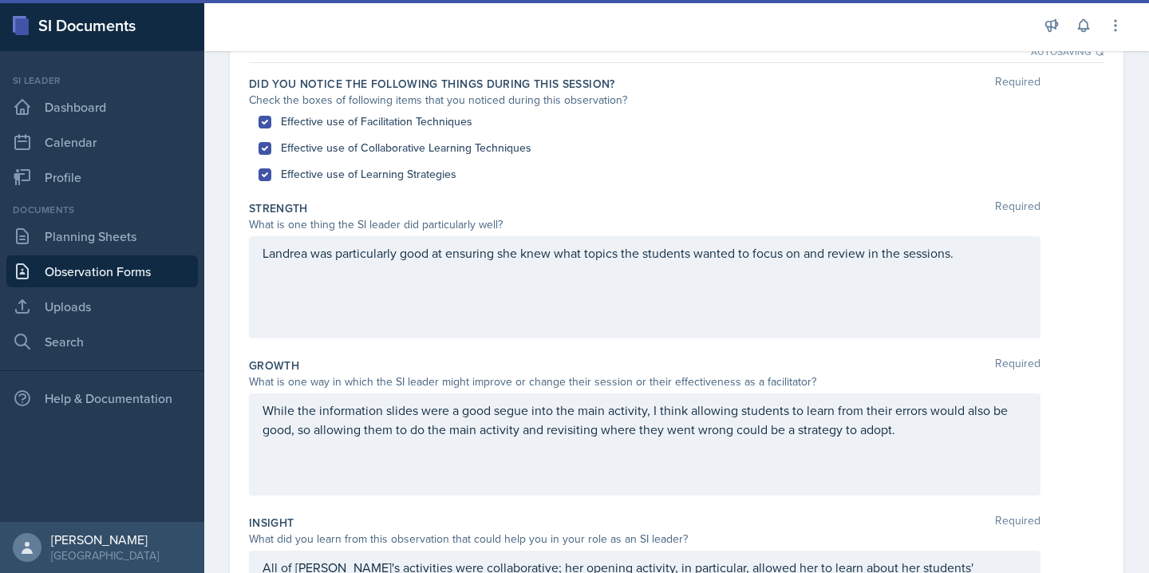
click at [978, 251] on div "Landrea was particularly good at ensuring she knew what topics the students wan…" at bounding box center [644, 287] width 791 height 102
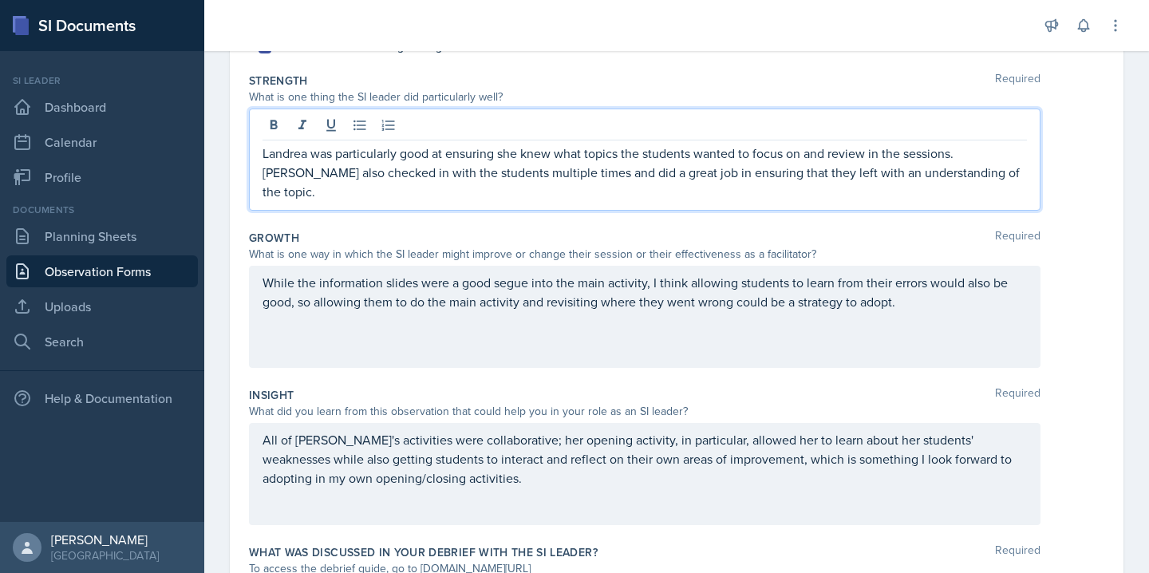
scroll to position [297, 0]
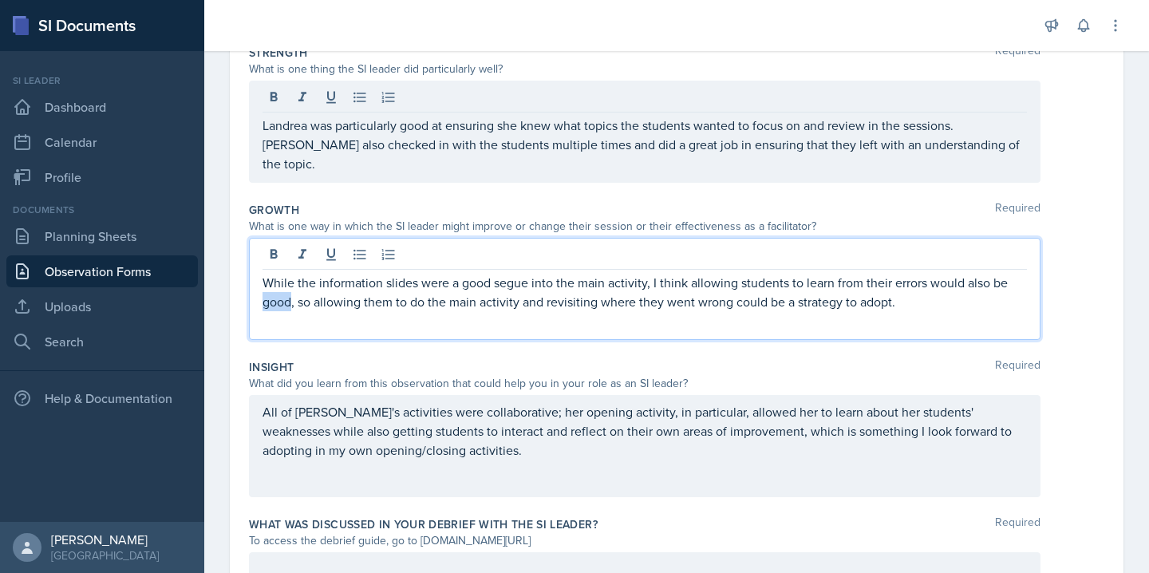
drag, startPoint x: 291, startPoint y: 305, endPoint x: 253, endPoint y: 301, distance: 38.5
click at [253, 301] on div "While the information slides were a good segue into the main activity, I think …" at bounding box center [644, 289] width 791 height 102
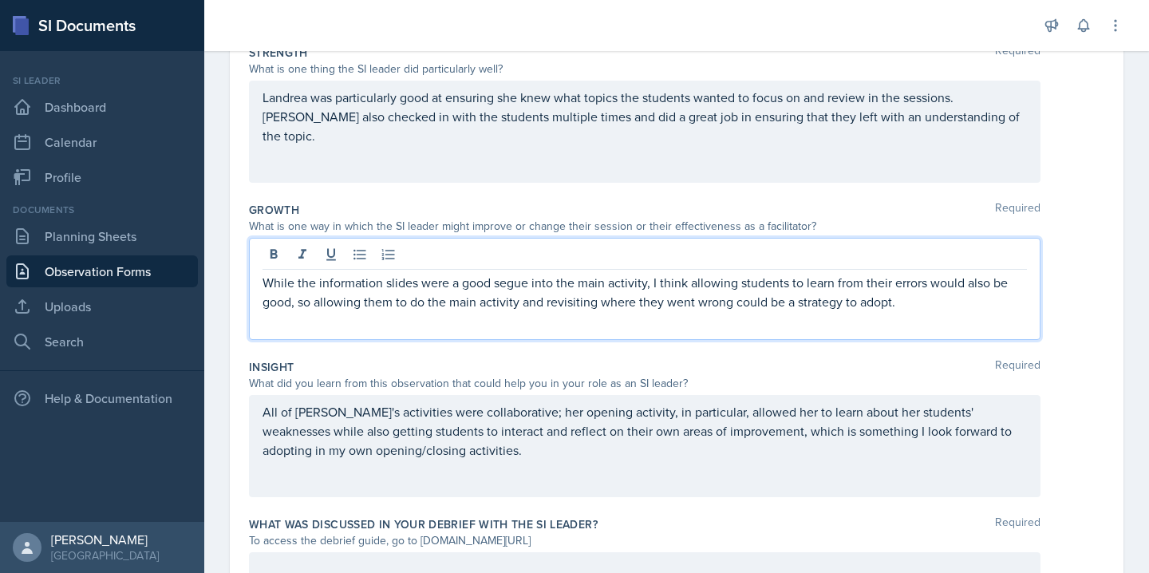
click at [286, 278] on p "While the information slides were a good segue into the main activity, I think …" at bounding box center [644, 292] width 764 height 38
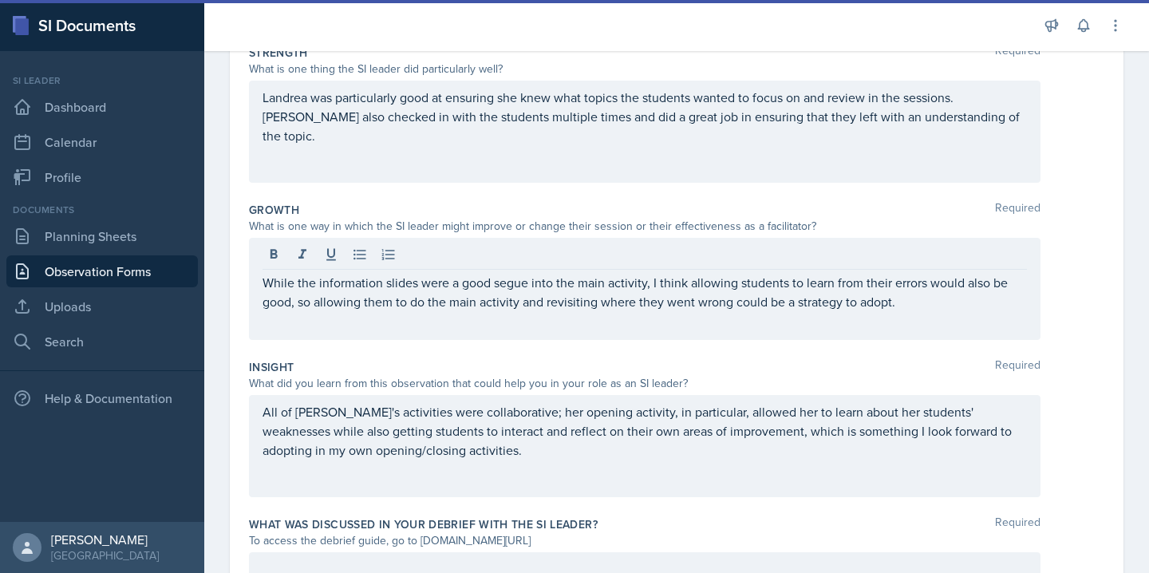
click at [298, 314] on div "While the information slides were a good segue into the main activity, I think …" at bounding box center [644, 289] width 791 height 102
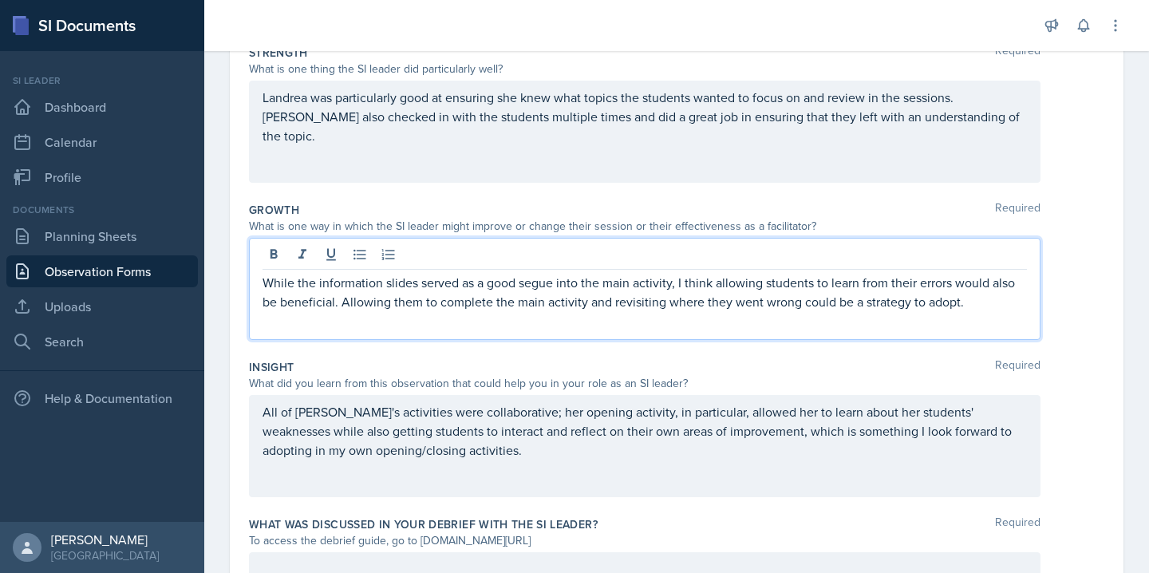
scroll to position [406, 0]
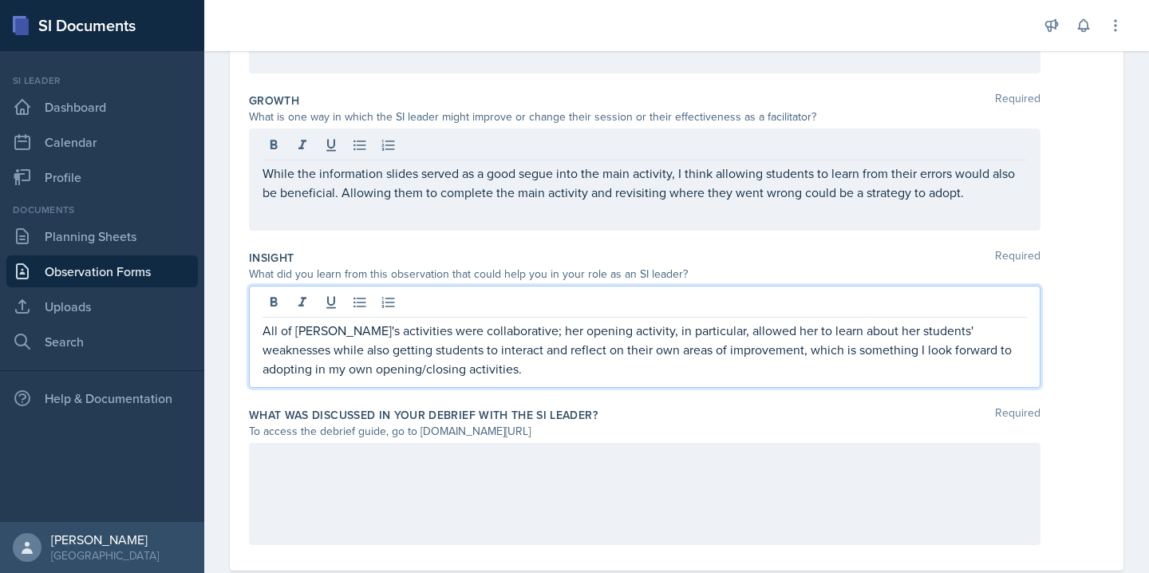
click at [427, 347] on p "All of [PERSON_NAME]'s activities were collaborative; her opening activity, in …" at bounding box center [644, 349] width 764 height 57
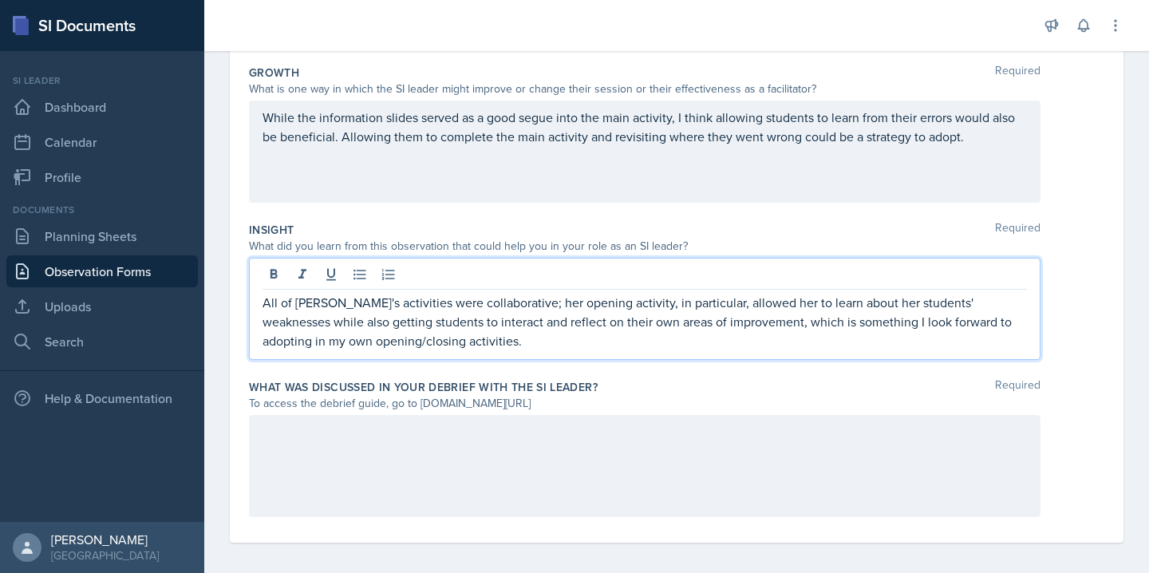
click at [505, 305] on p "All of [PERSON_NAME]'s activities were collaborative; her opening activity, in …" at bounding box center [644, 321] width 764 height 57
drag, startPoint x: 505, startPoint y: 305, endPoint x: 460, endPoint y: 304, distance: 44.7
click at [460, 304] on p "All of [PERSON_NAME]'s activities were collaborative; her opening activity, in …" at bounding box center [644, 321] width 764 height 57
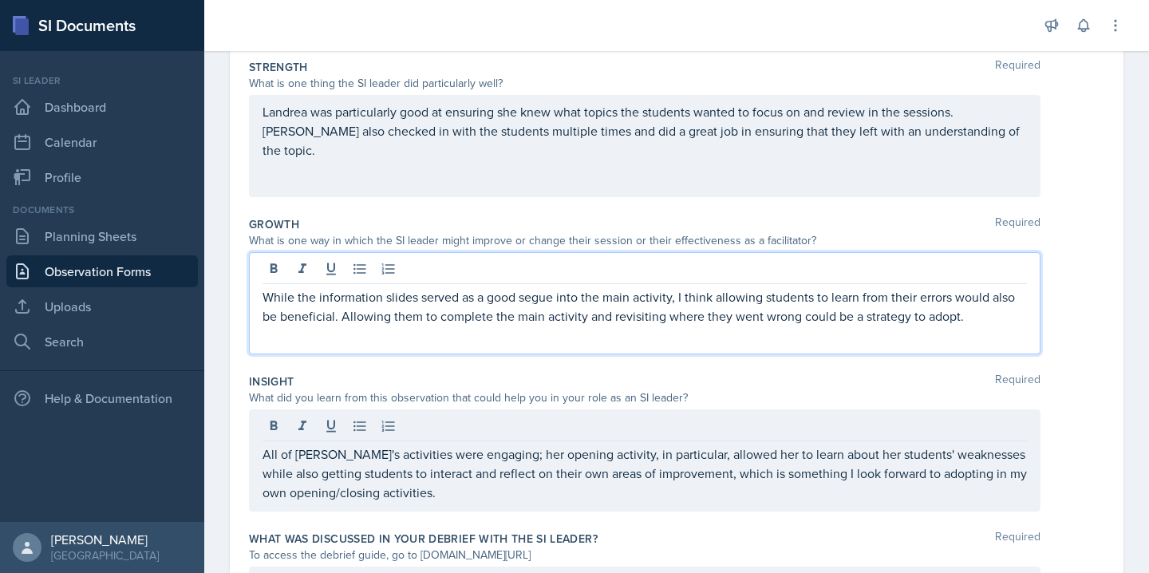
scroll to position [310, 0]
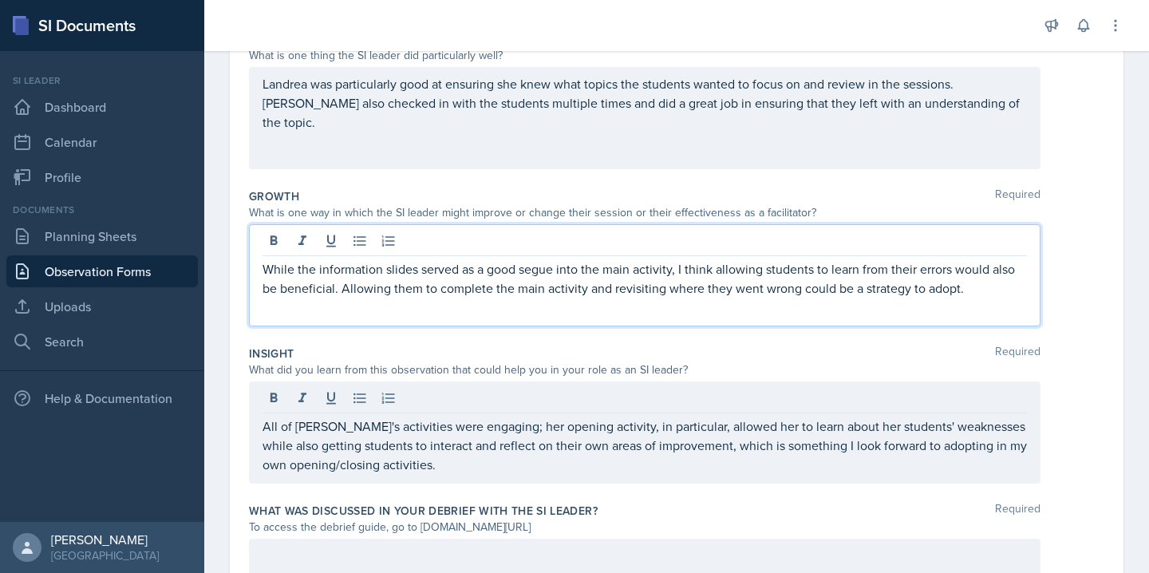
click at [798, 293] on p "While the information slides served as a good segue into the main activity, I t…" at bounding box center [644, 278] width 764 height 38
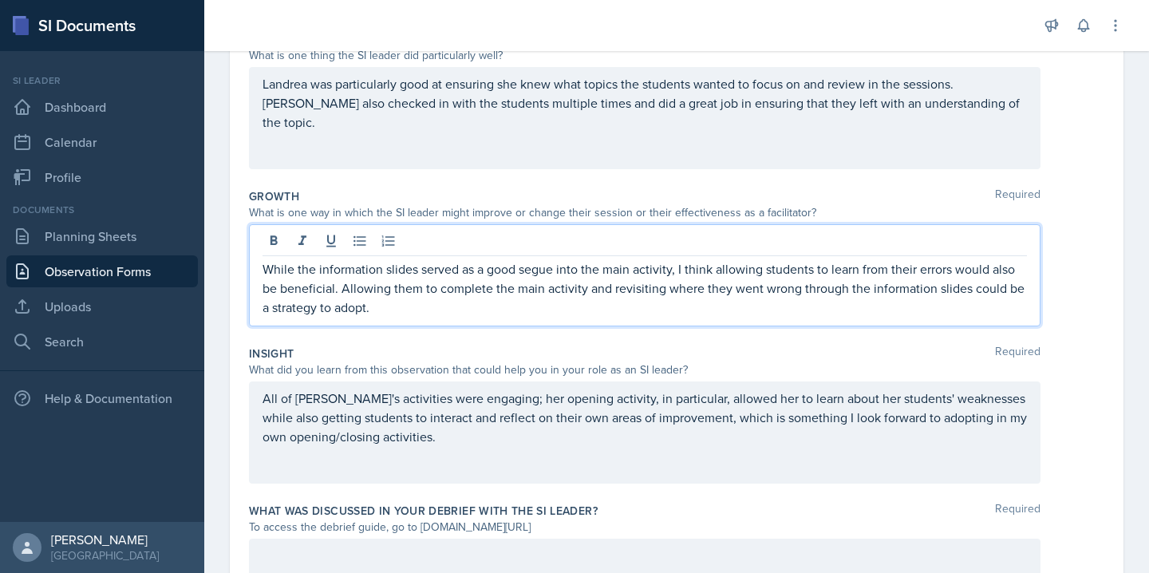
drag, startPoint x: 374, startPoint y: 310, endPoint x: 967, endPoint y: 286, distance: 593.2
click at [967, 286] on p "While the information slides served as a good segue into the main activity, I t…" at bounding box center [644, 287] width 764 height 57
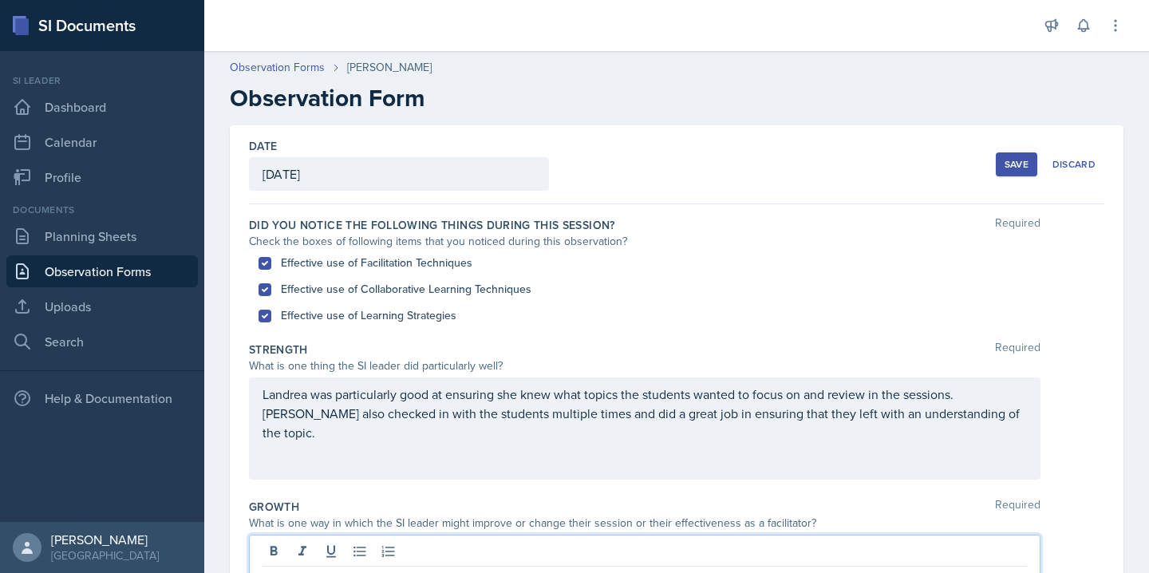
click at [1008, 164] on div "Save" at bounding box center [1016, 164] width 24 height 13
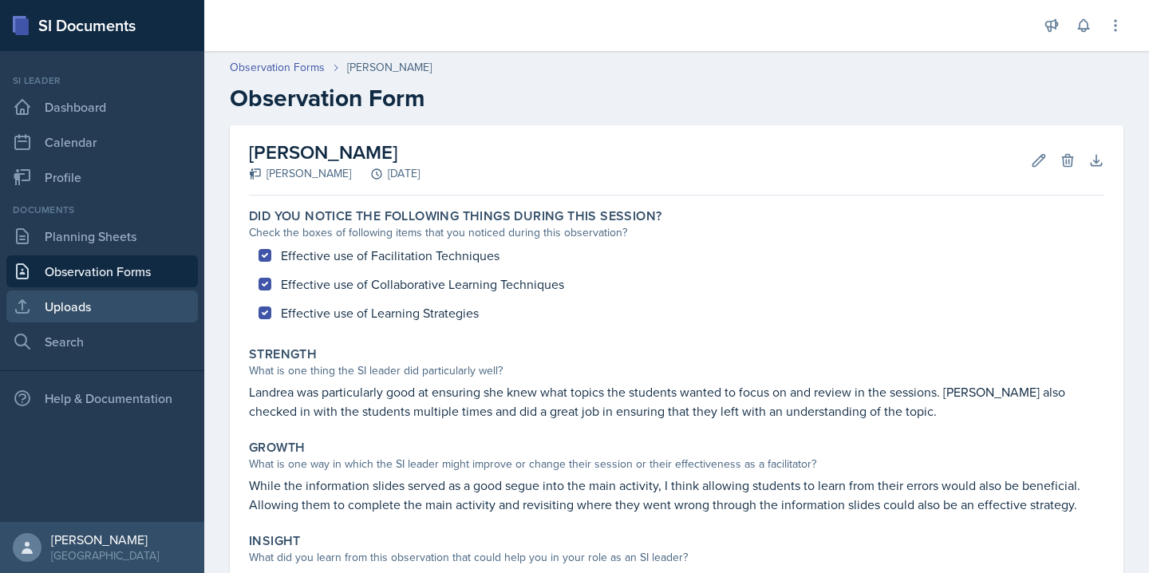
click at [90, 299] on link "Uploads" at bounding box center [101, 306] width 191 height 32
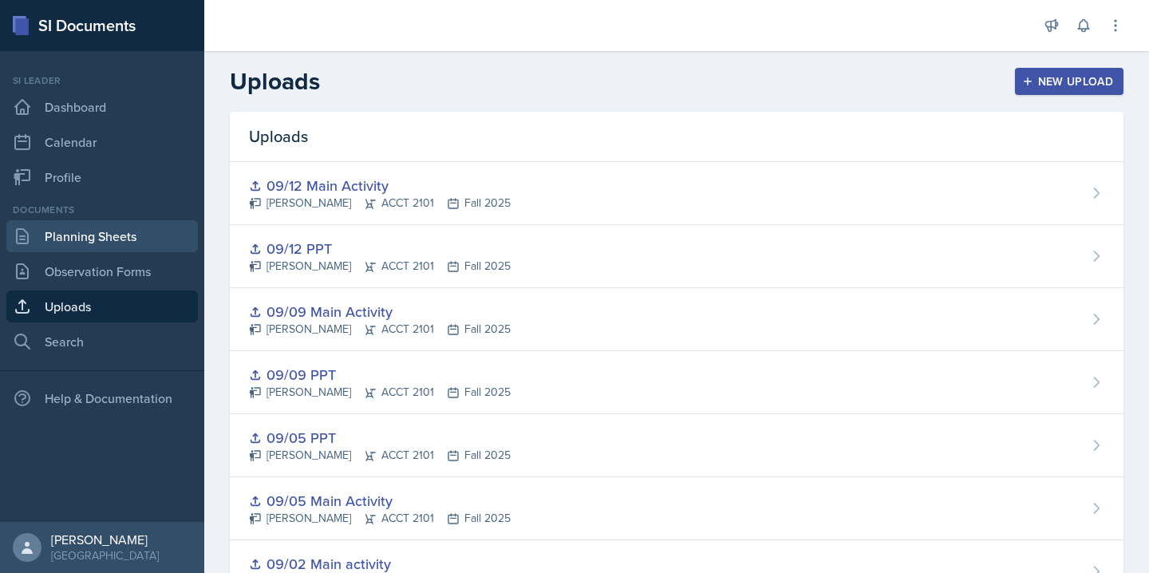
click at [89, 251] on link "Planning Sheets" at bounding box center [101, 236] width 191 height 32
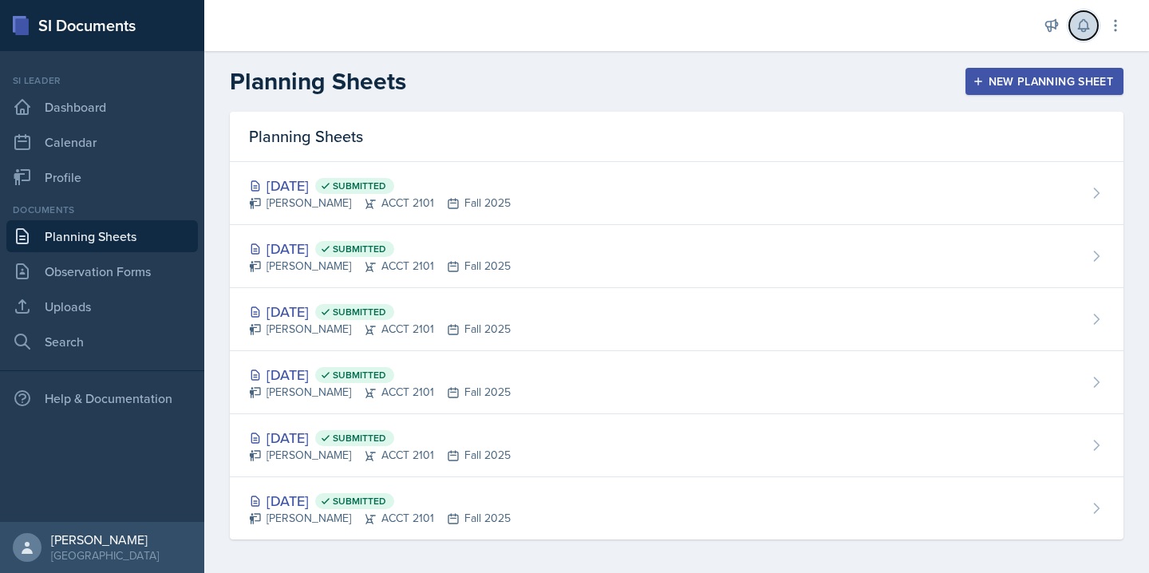
click at [1087, 18] on icon at bounding box center [1083, 26] width 16 height 16
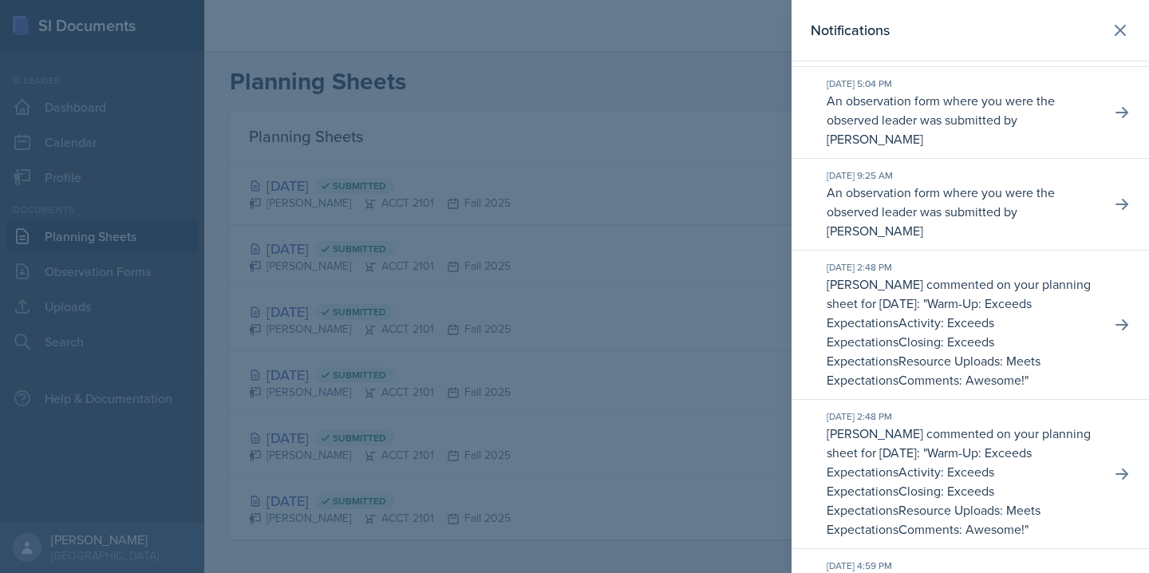
scroll to position [360, 0]
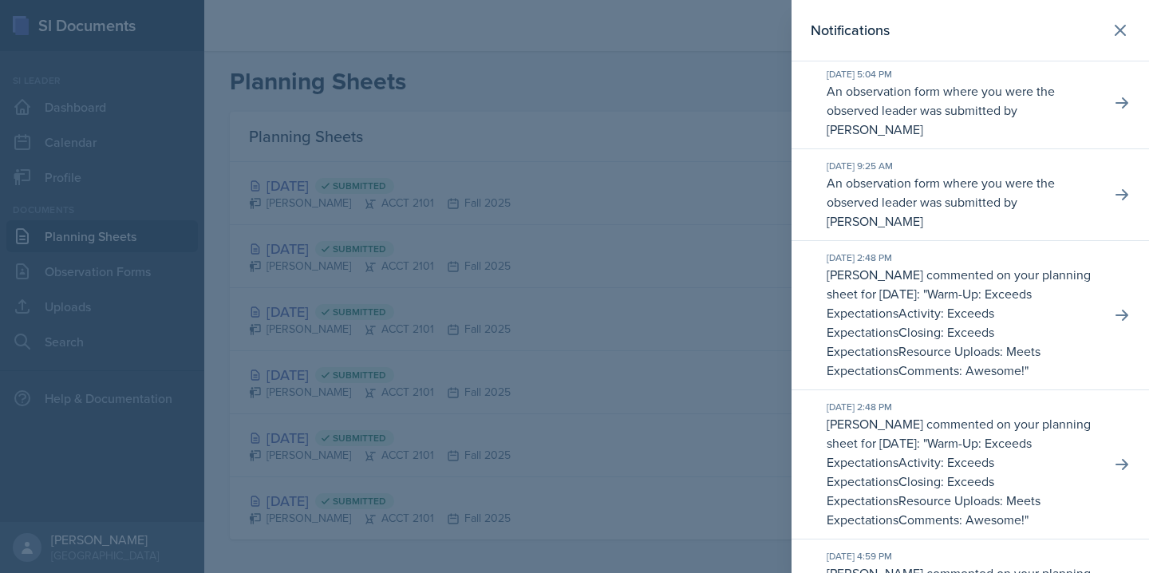
click at [934, 139] on p "An observation form where you were the observed leader was submitted by [PERSON…" at bounding box center [961, 109] width 271 height 57
click at [1119, 111] on icon at bounding box center [1122, 103] width 16 height 16
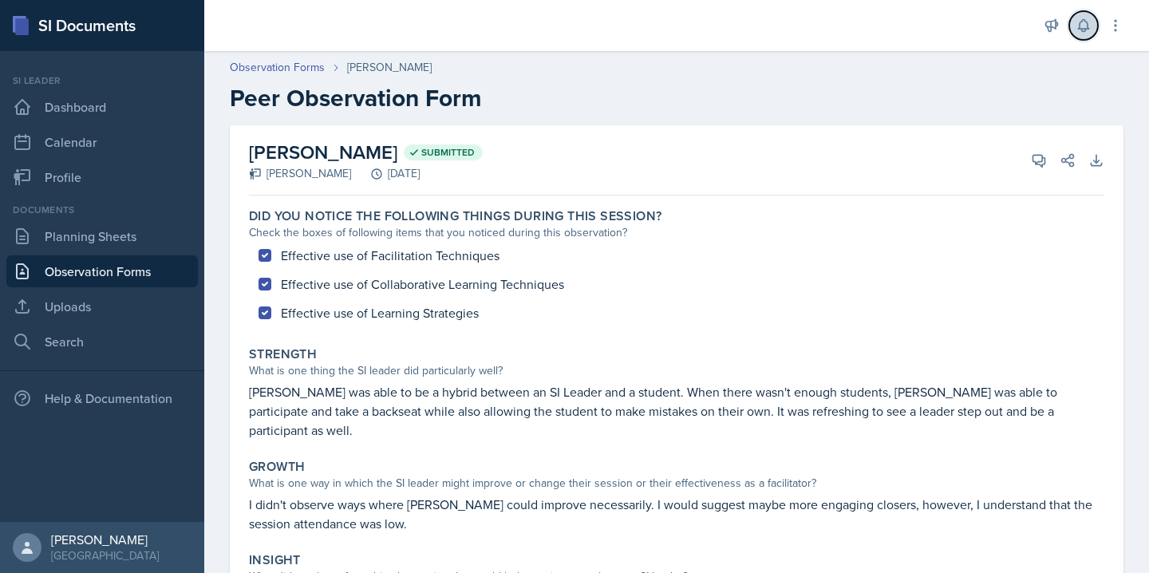
click at [1083, 24] on icon at bounding box center [1083, 26] width 16 height 16
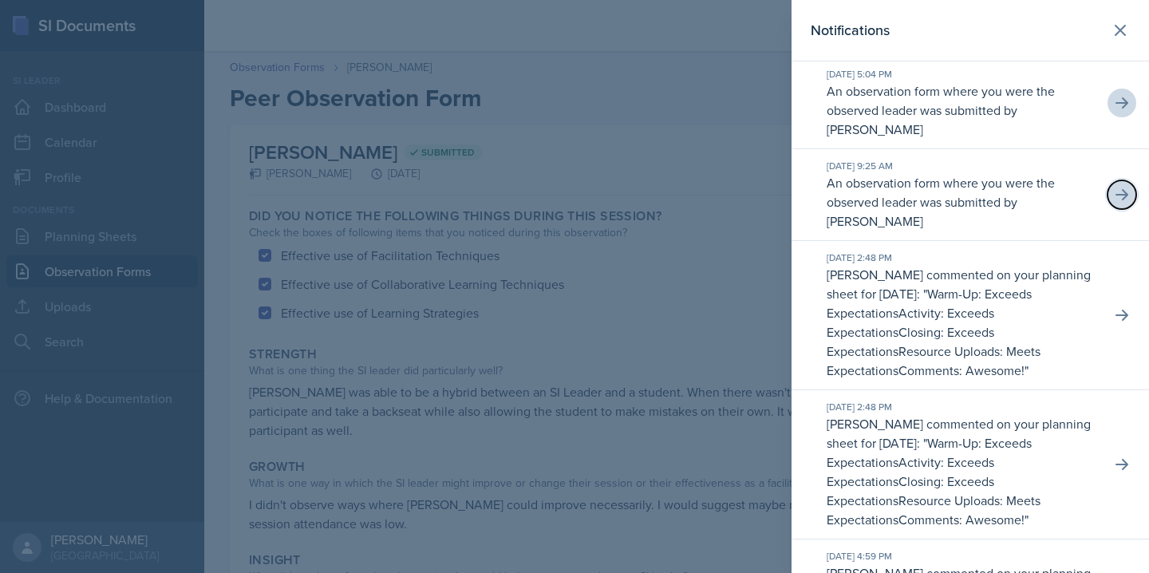
click at [1129, 209] on button at bounding box center [1121, 194] width 29 height 29
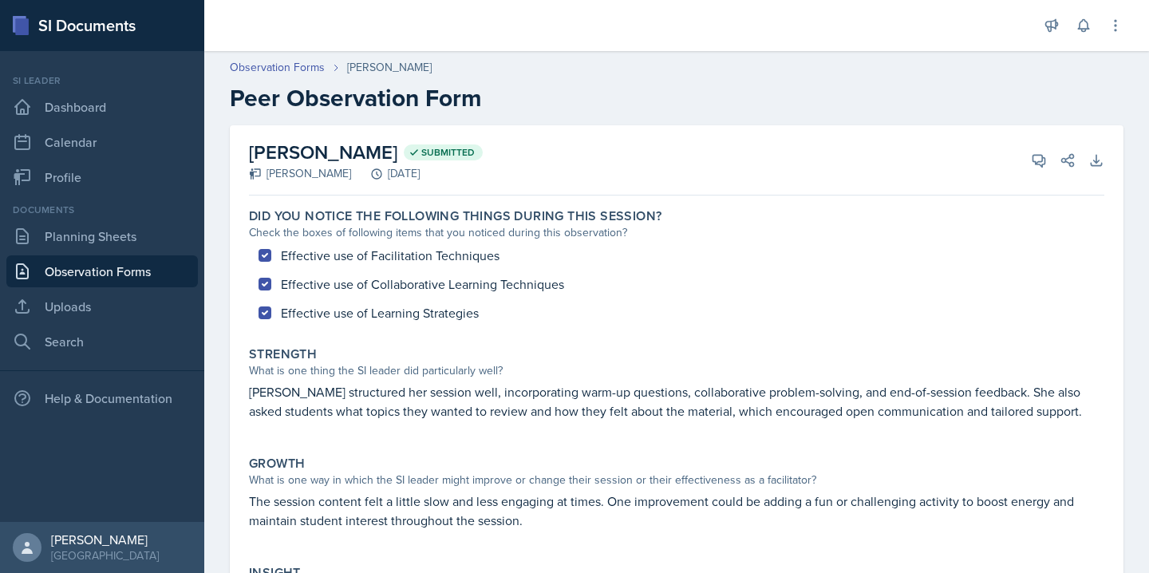
scroll to position [223, 0]
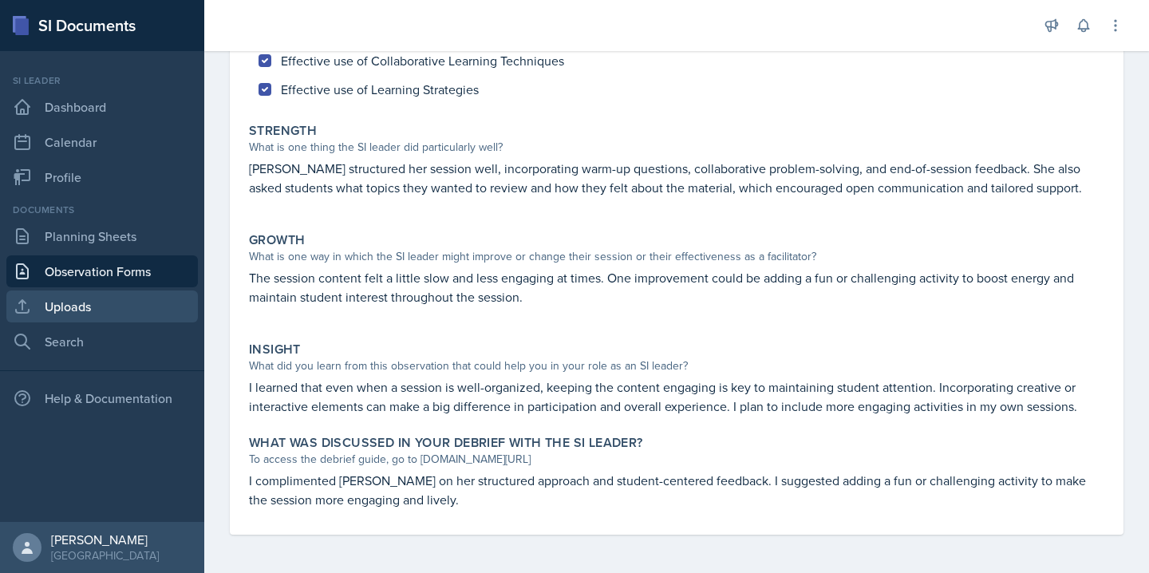
click at [99, 302] on link "Uploads" at bounding box center [101, 306] width 191 height 32
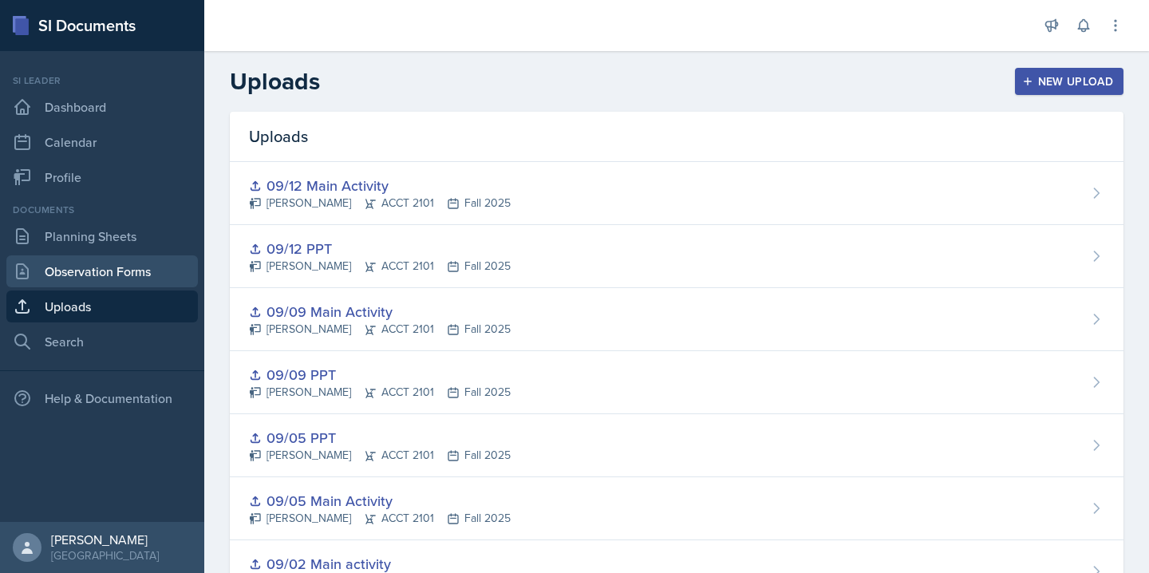
click at [155, 269] on link "Observation Forms" at bounding box center [101, 271] width 191 height 32
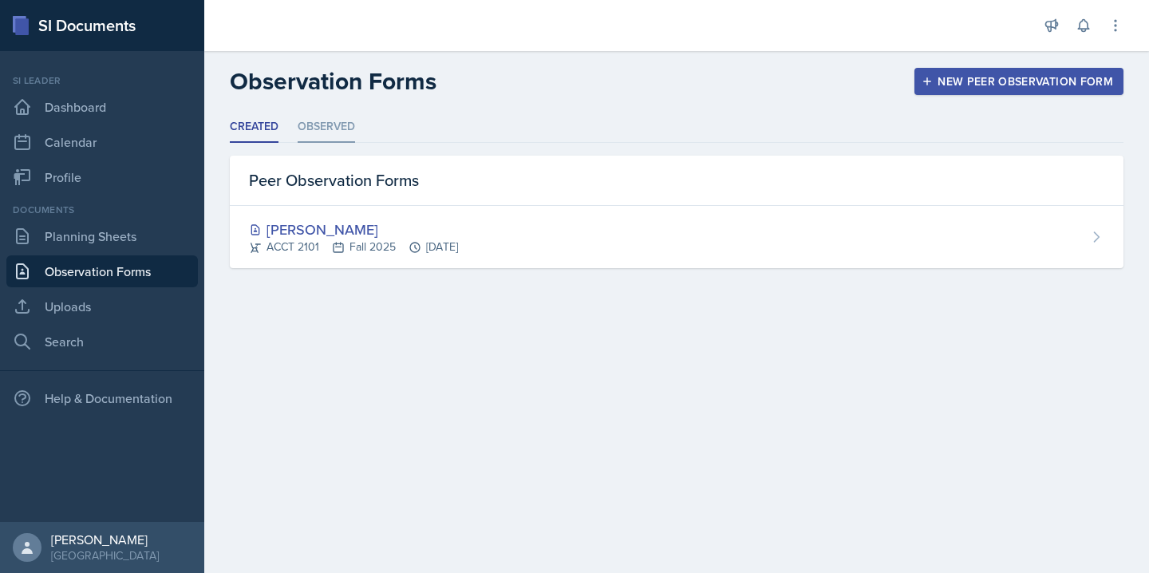
click at [349, 124] on li "Observed" at bounding box center [326, 127] width 57 height 31
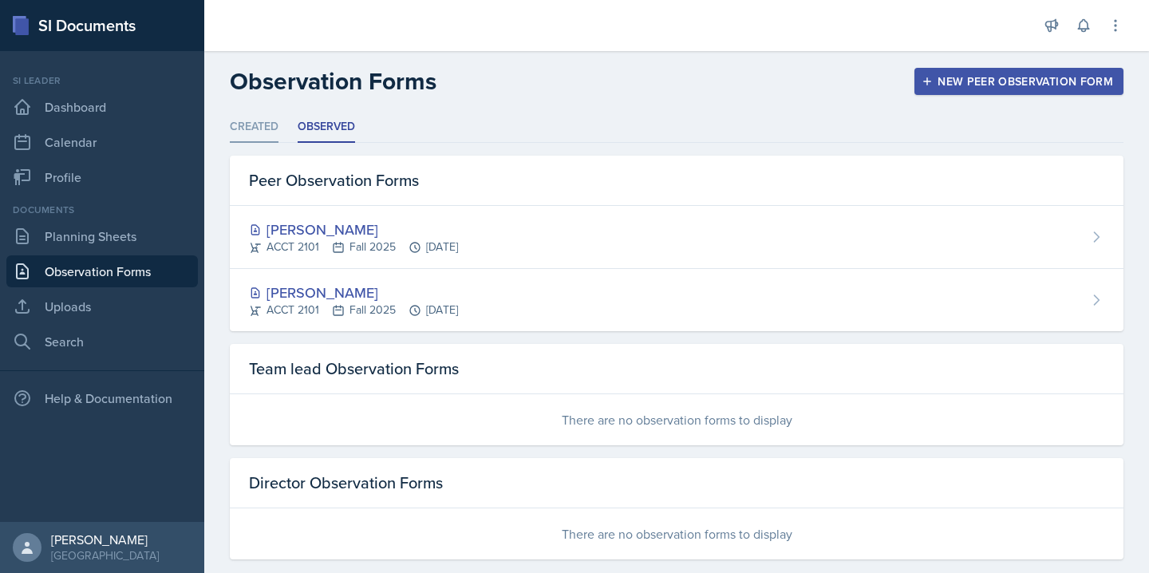
click at [257, 129] on li "Created" at bounding box center [254, 127] width 49 height 31
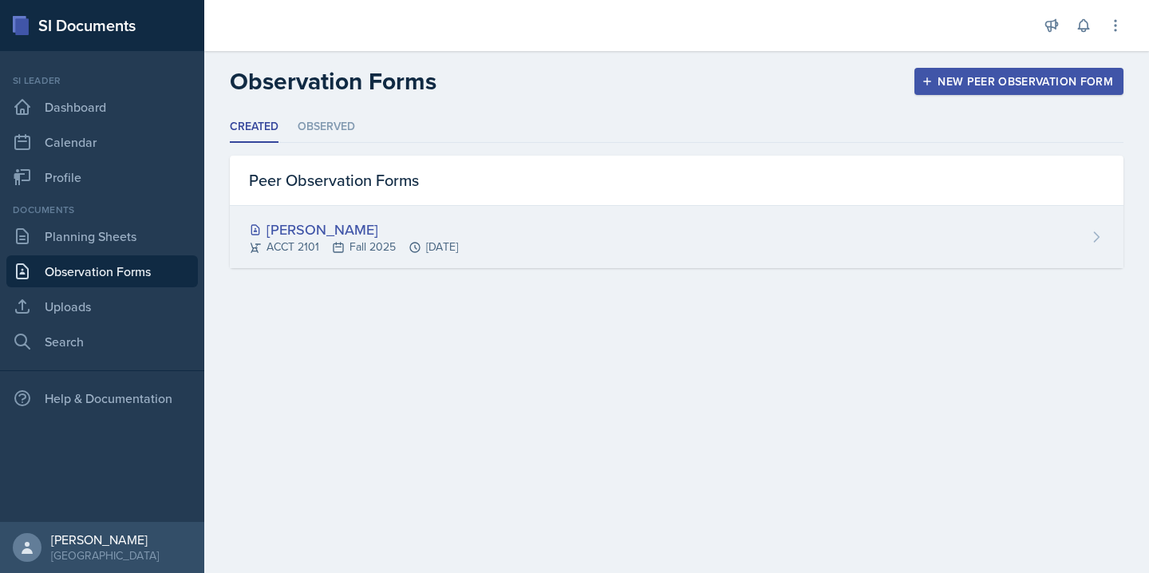
click at [618, 219] on div "[PERSON_NAME] ACCT 2101 Fall 2025 [DATE]" at bounding box center [677, 237] width 894 height 62
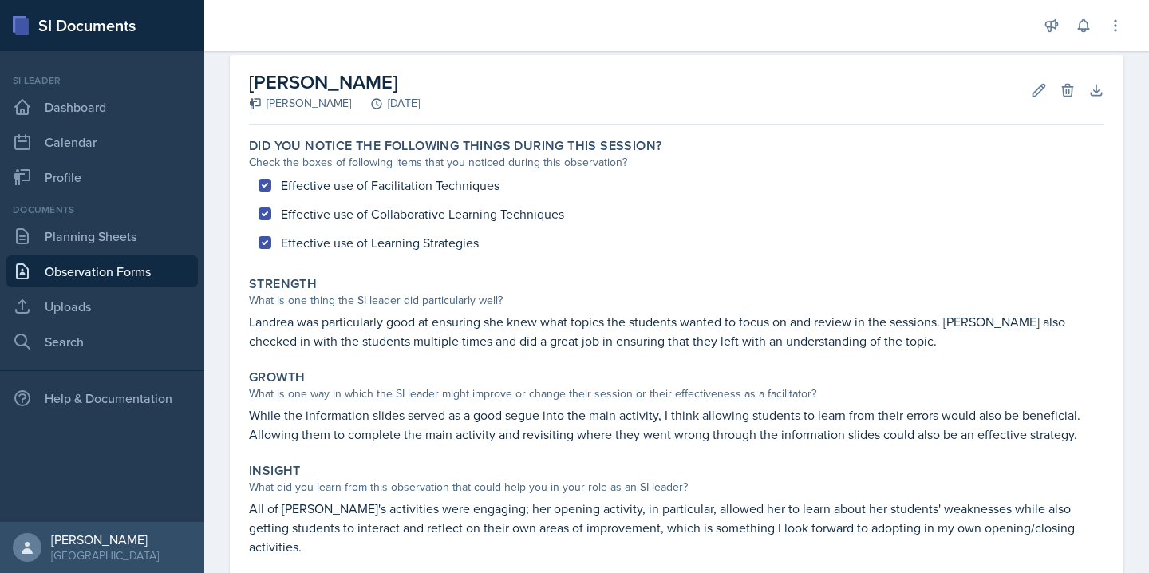
scroll to position [199, 0]
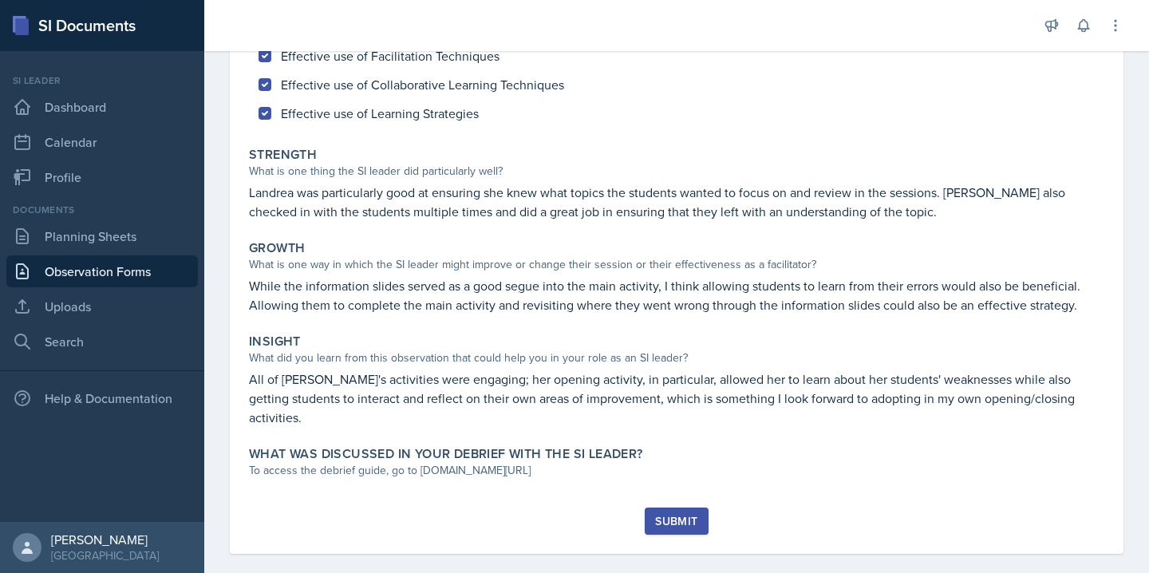
click at [618, 219] on p "Landrea was particularly good at ensuring she knew what topics the students wan…" at bounding box center [676, 202] width 855 height 38
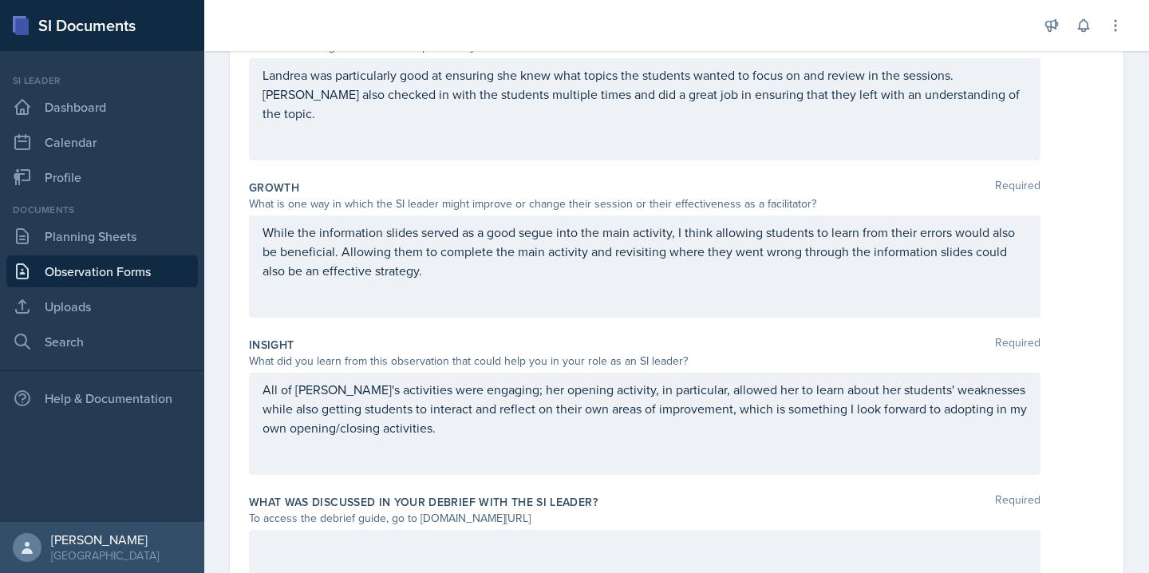
scroll to position [412, 0]
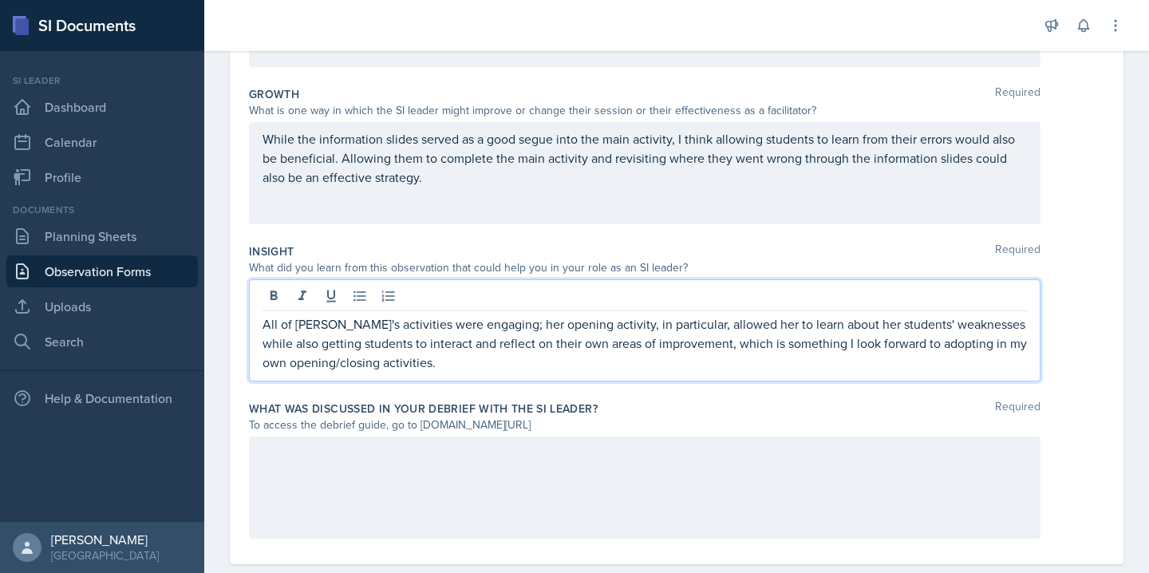
click at [563, 333] on p "All of [PERSON_NAME]'s activities were engaging; her opening activity, in parti…" at bounding box center [644, 342] width 764 height 57
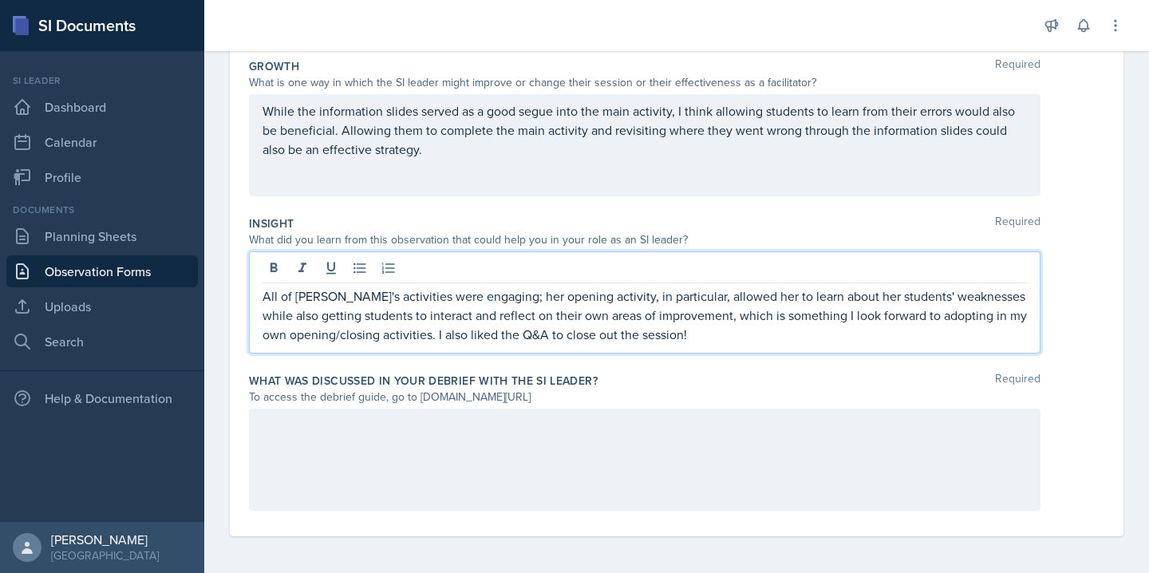
click at [613, 124] on div "While the information slides served as a good segue into the main activity, I t…" at bounding box center [644, 145] width 791 height 102
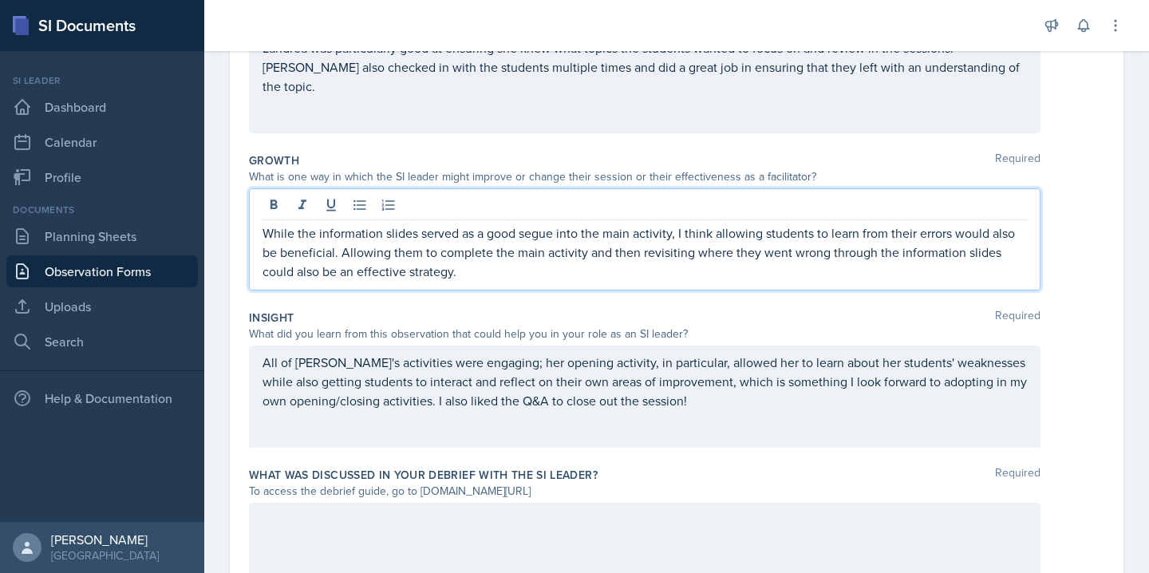
scroll to position [442, 0]
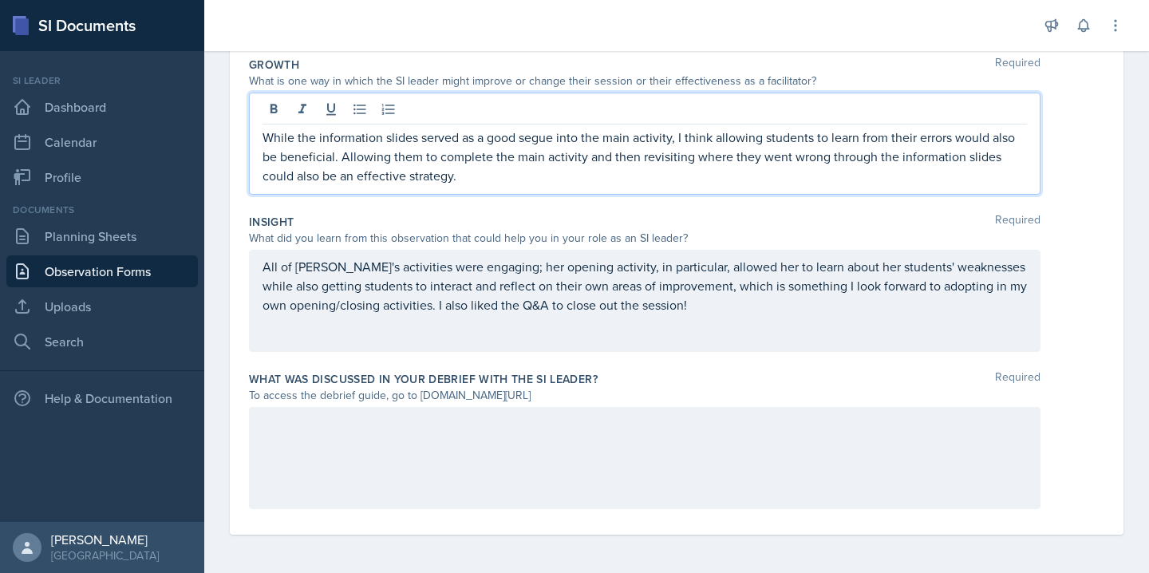
click at [549, 436] on div at bounding box center [644, 458] width 791 height 102
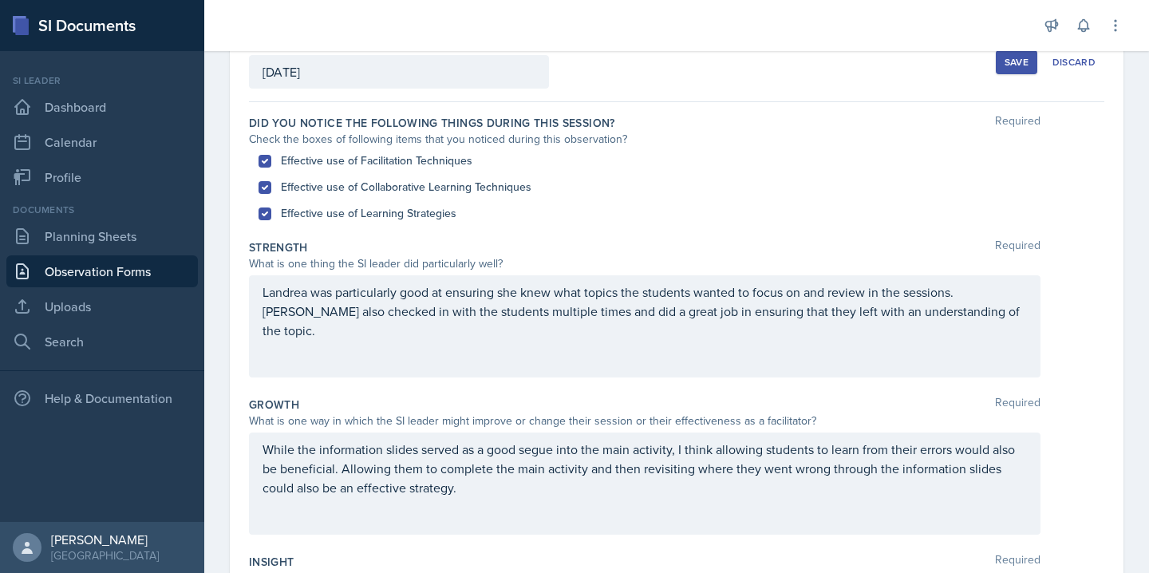
scroll to position [0, 0]
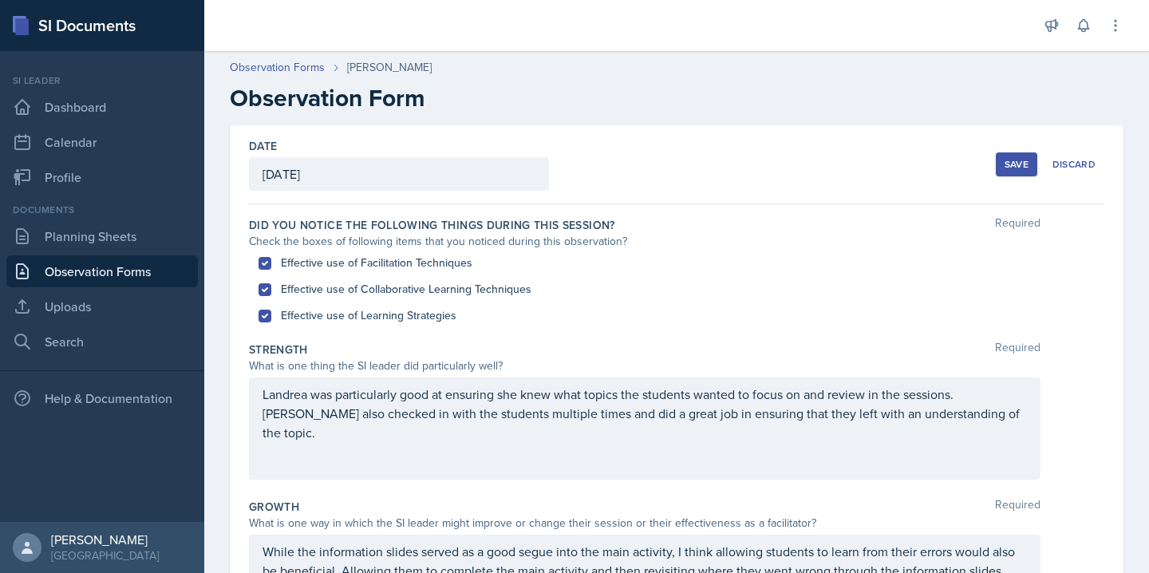
click at [1004, 152] on button "Save" at bounding box center [1016, 164] width 41 height 24
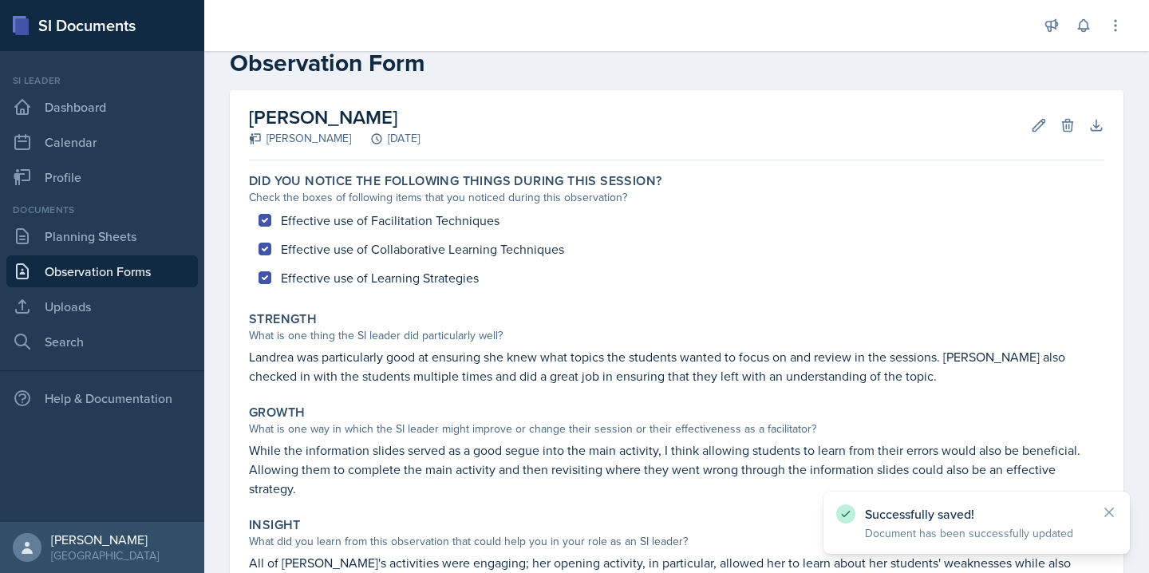
scroll to position [39, 0]
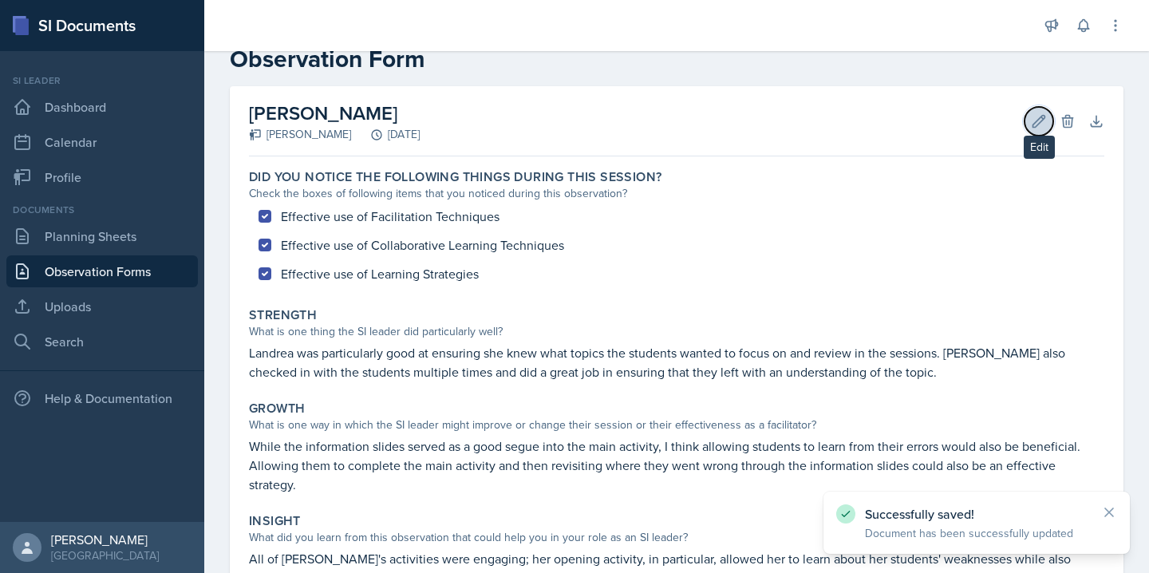
click at [1031, 119] on icon at bounding box center [1039, 121] width 16 height 16
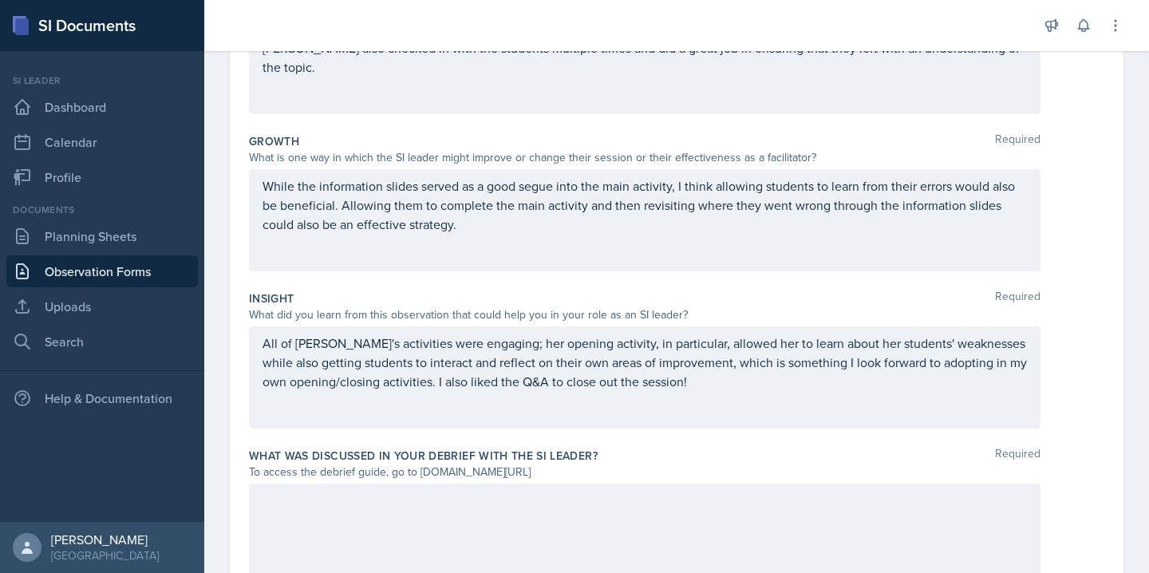
scroll to position [442, 0]
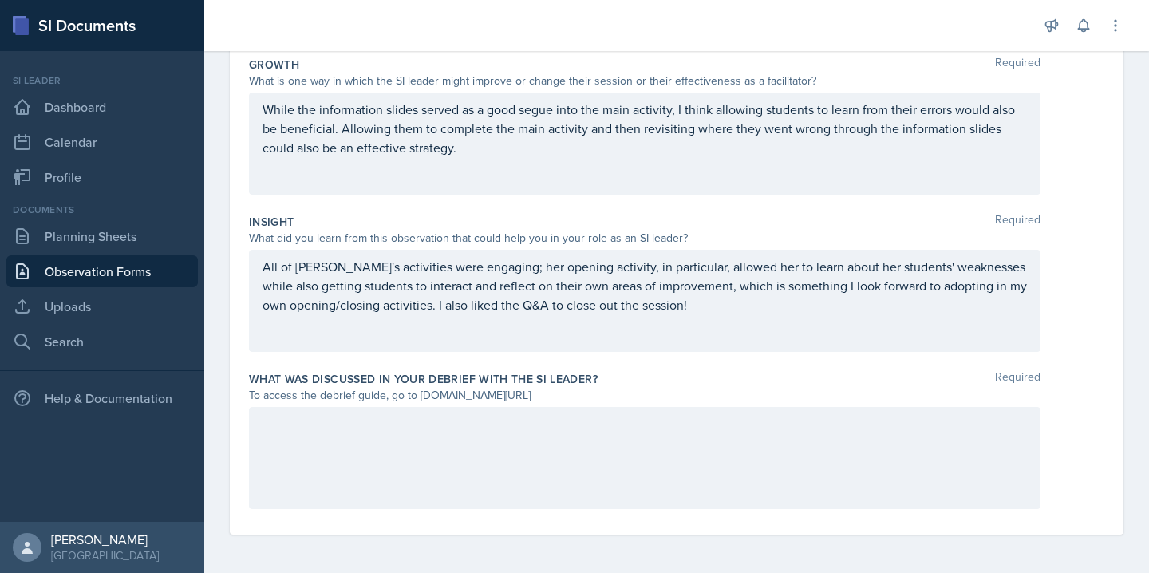
click at [346, 449] on div at bounding box center [644, 458] width 791 height 102
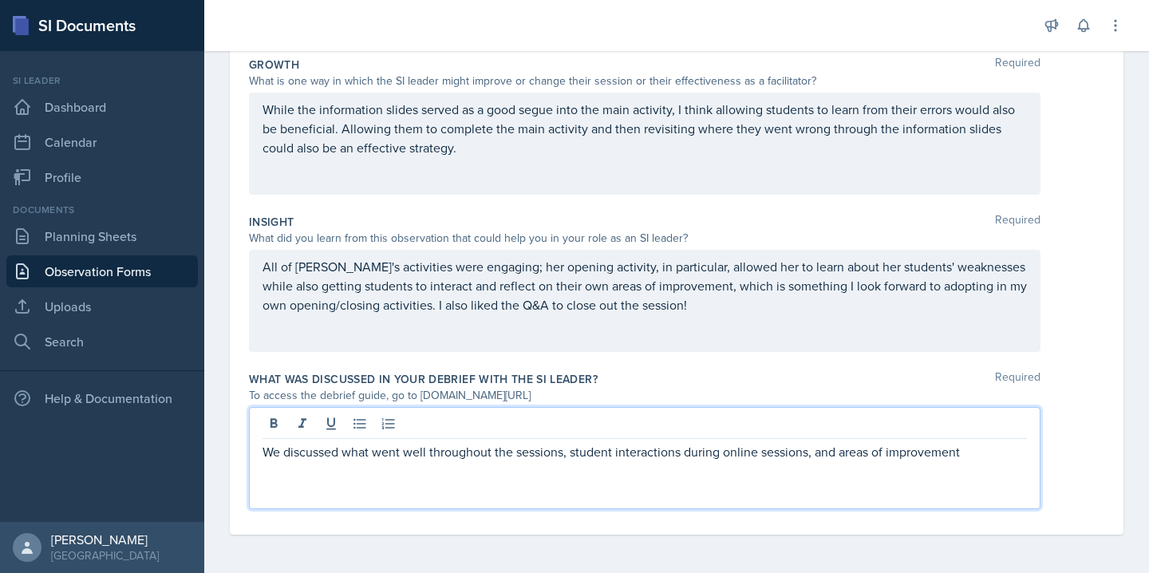
click at [834, 452] on p "We discussed what went well throughout the sessions, student interactions durin…" at bounding box center [644, 451] width 764 height 19
click at [838, 456] on p "We discussed what went well throughout the sessions, student interactions durin…" at bounding box center [644, 451] width 764 height 19
click at [965, 465] on div "We discussed what went well throughout the sessions, student interactions durin…" at bounding box center [644, 458] width 791 height 102
click at [939, 452] on p "We discussed what went well throughout the sessions, student interactions durin…" at bounding box center [644, 451] width 764 height 19
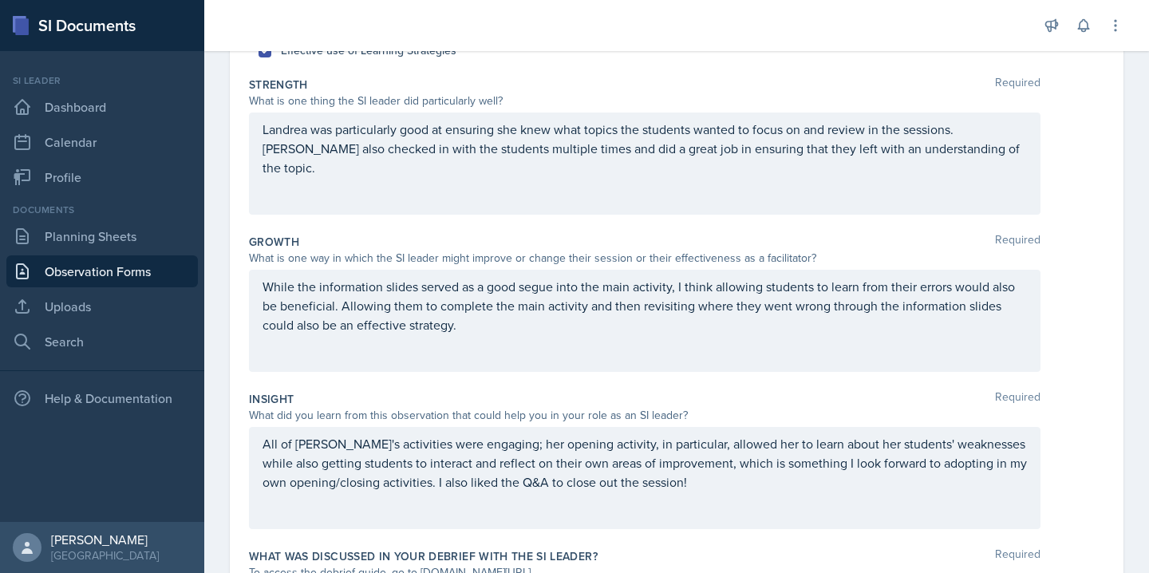
scroll to position [251, 0]
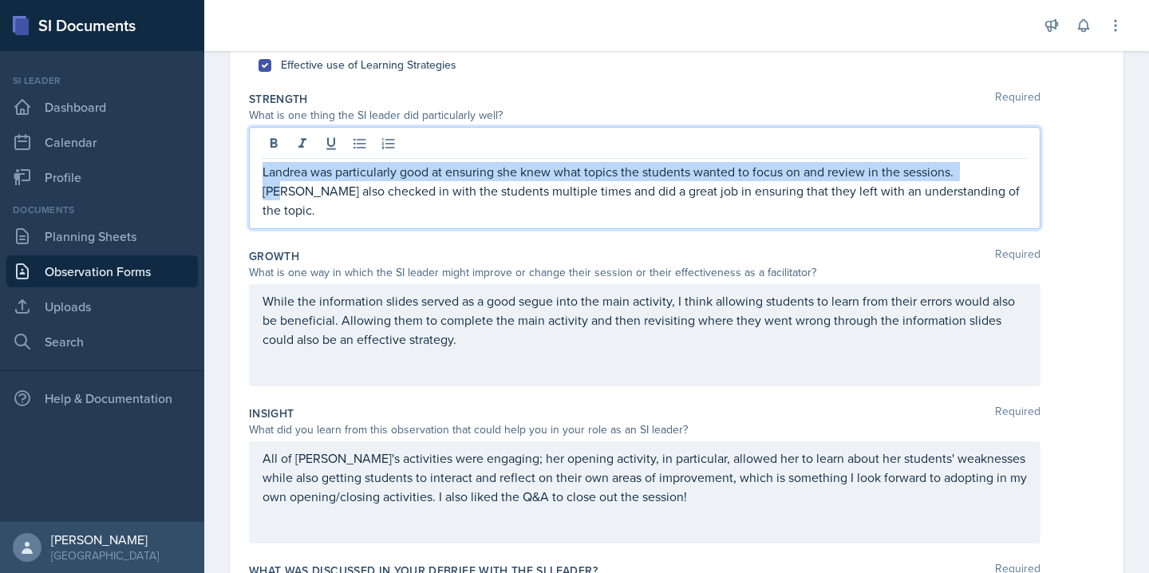
drag, startPoint x: 1012, startPoint y: 144, endPoint x: 979, endPoint y: 177, distance: 46.8
click at [979, 177] on p "Landrea was particularly good at ensuring she knew what topics the students wan…" at bounding box center [644, 190] width 764 height 57
click at [969, 176] on p "Landrea was particularly good at ensuring she knew what topics the students wan…" at bounding box center [644, 190] width 764 height 57
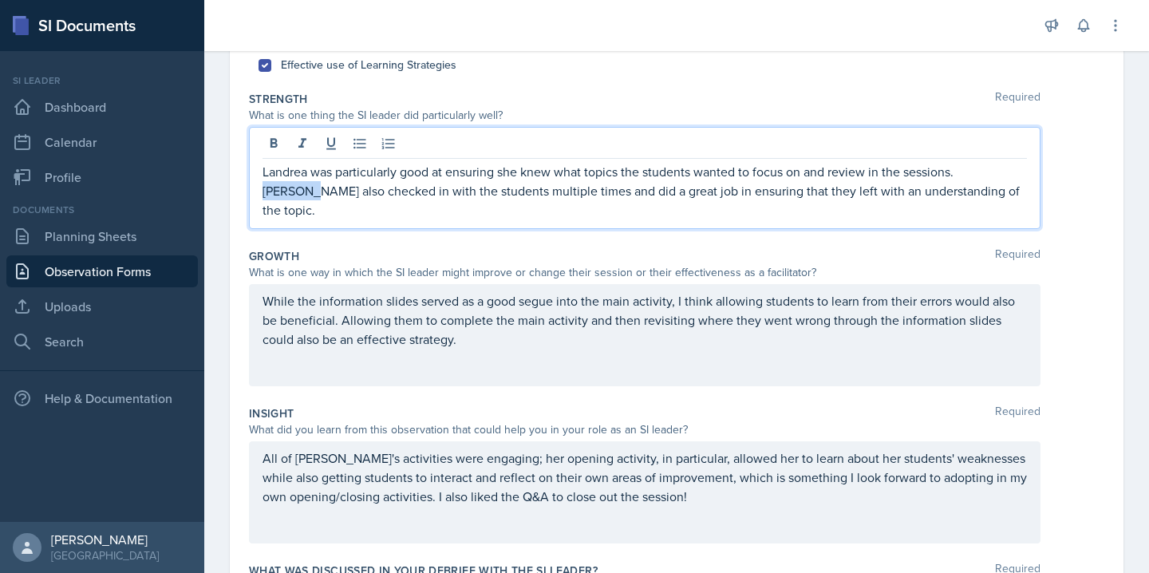
drag, startPoint x: 961, startPoint y: 176, endPoint x: 1028, endPoint y: 176, distance: 66.2
click at [1028, 176] on div "Landrea was particularly good at ensuring she knew what topics the students wan…" at bounding box center [644, 178] width 791 height 102
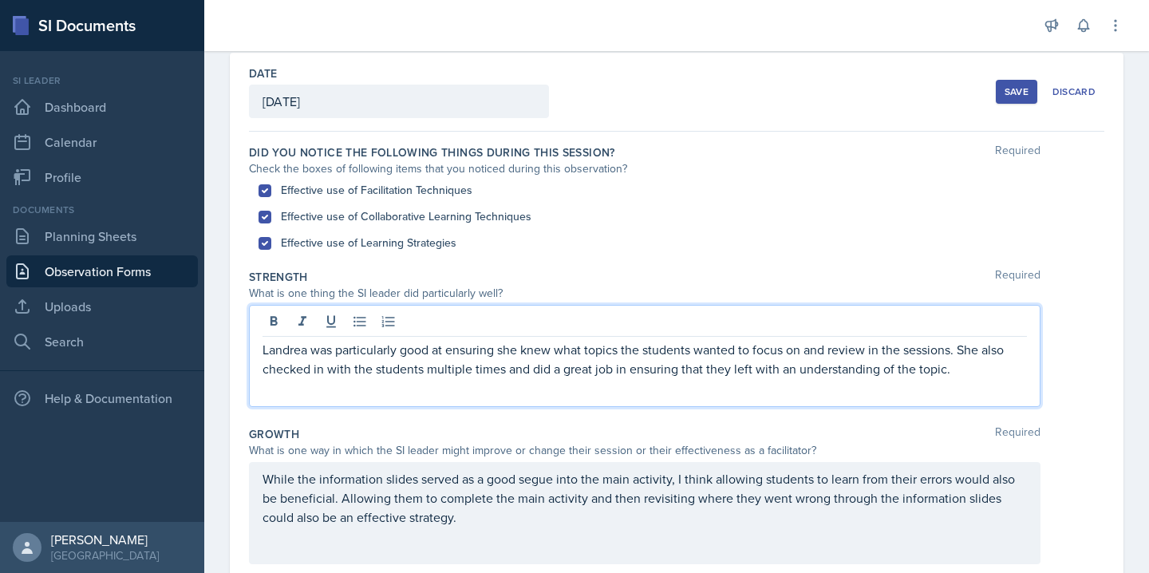
scroll to position [0, 0]
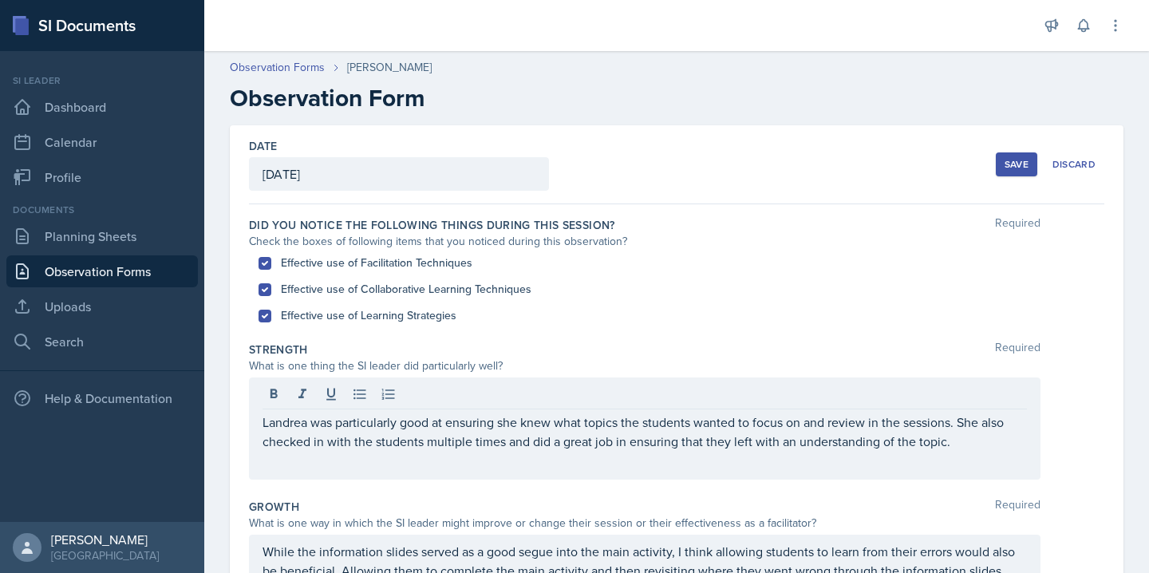
click at [1005, 160] on div "Save" at bounding box center [1016, 164] width 24 height 13
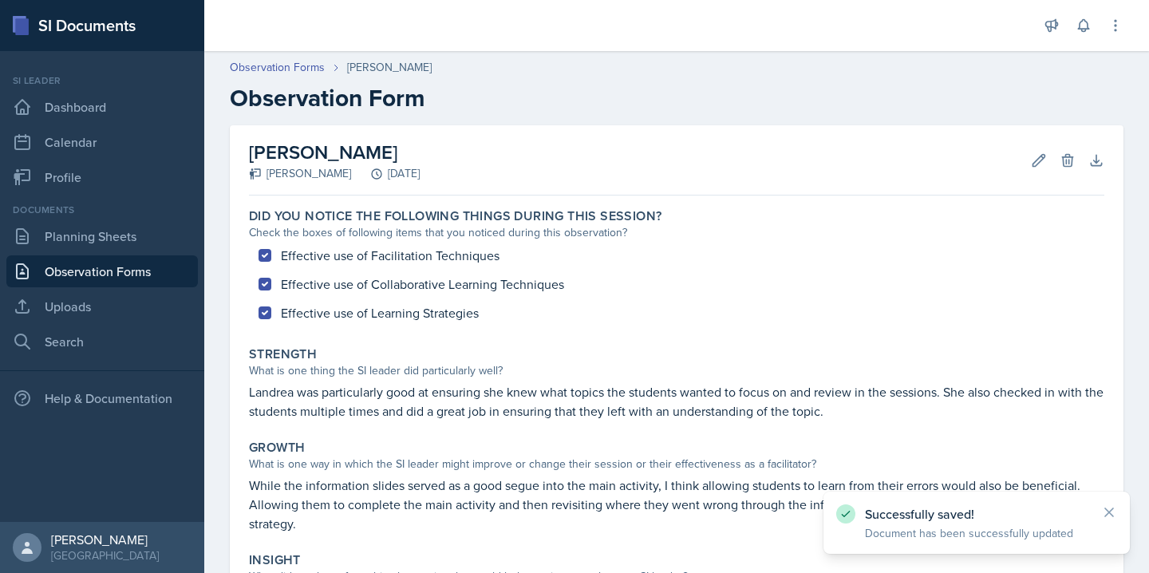
scroll to position [257, 0]
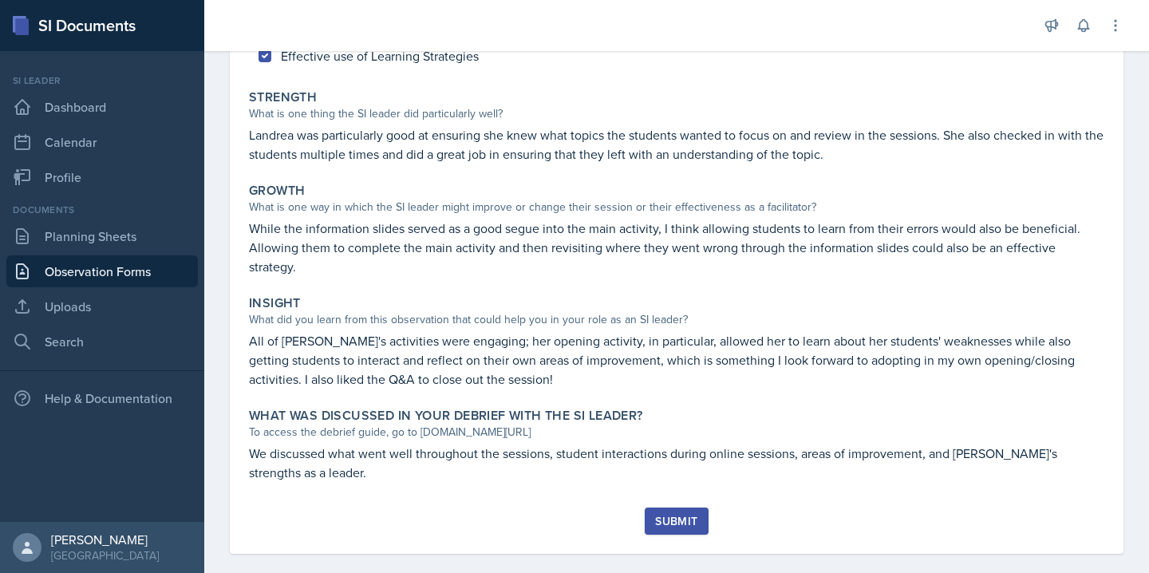
click at [692, 515] on div "Submit" at bounding box center [676, 521] width 42 height 13
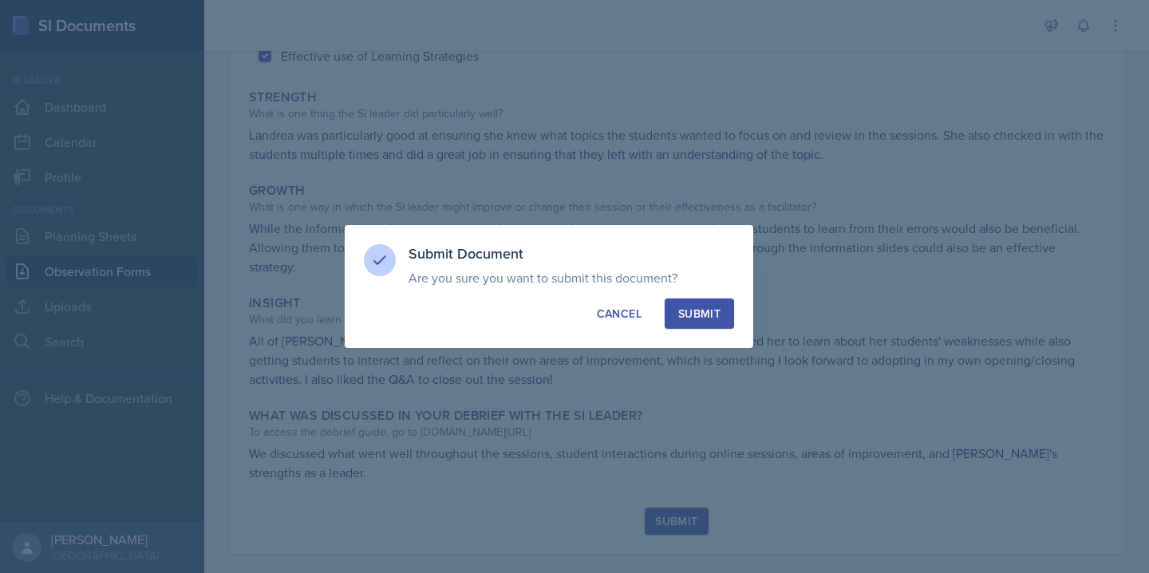
click at [685, 308] on div "Submit" at bounding box center [699, 314] width 42 height 16
